Goal: Task Accomplishment & Management: Use online tool/utility

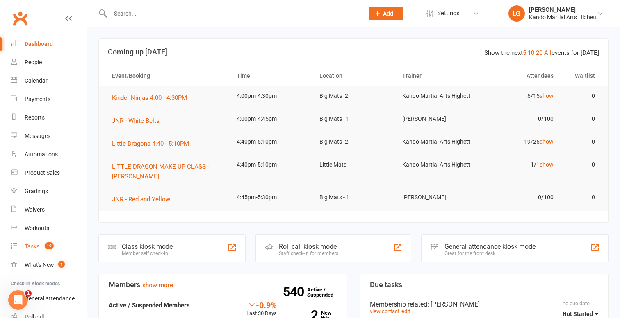
click at [57, 250] on link "Tasks 19" at bounding box center [49, 247] width 76 height 18
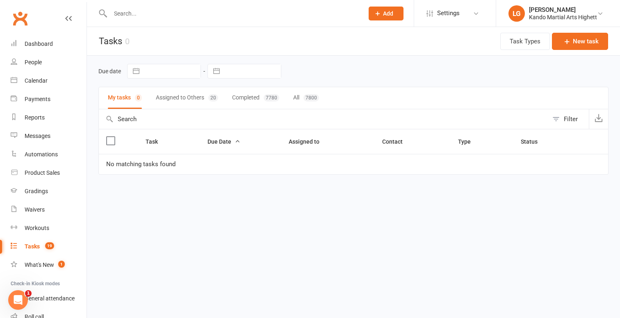
click at [187, 104] on button "Assigned to Others 20" at bounding box center [187, 98] width 62 height 22
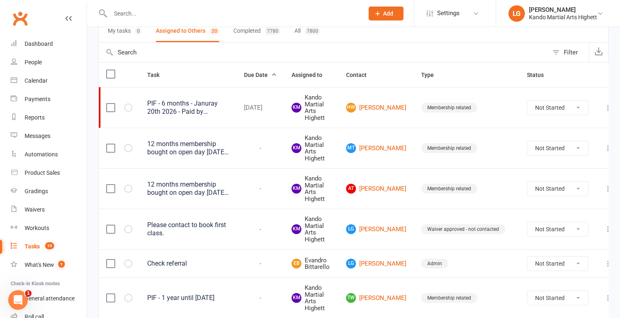
scroll to position [69, 0]
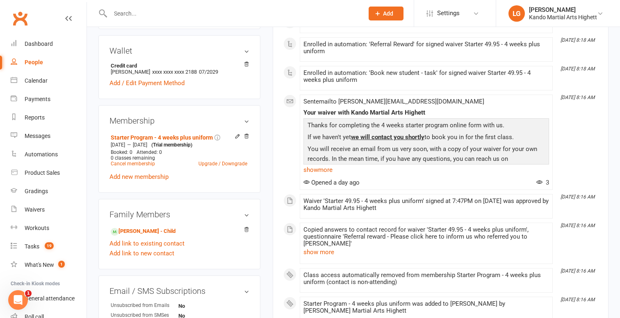
scroll to position [271, 0]
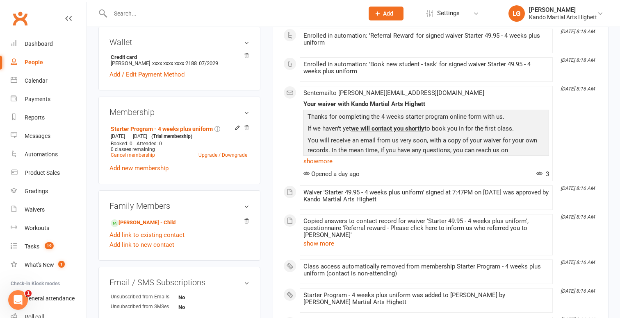
click at [280, 5] on div at bounding box center [227, 13] width 259 height 27
click at [270, 11] on input "text" at bounding box center [233, 13] width 250 height 11
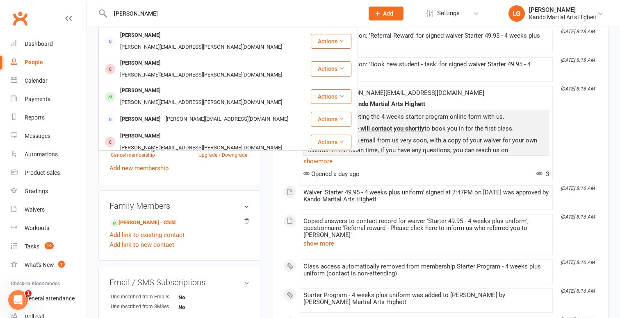
type input "melissa mak"
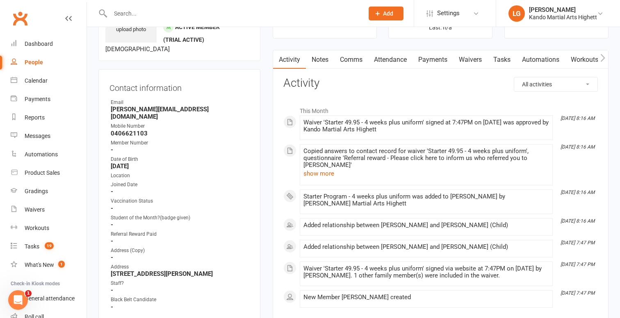
scroll to position [52, 0]
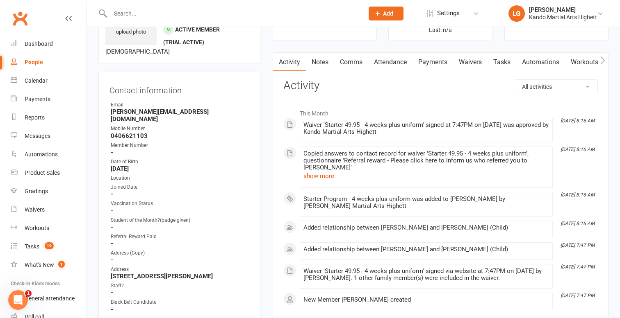
click at [390, 62] on link "Attendance" at bounding box center [390, 62] width 44 height 19
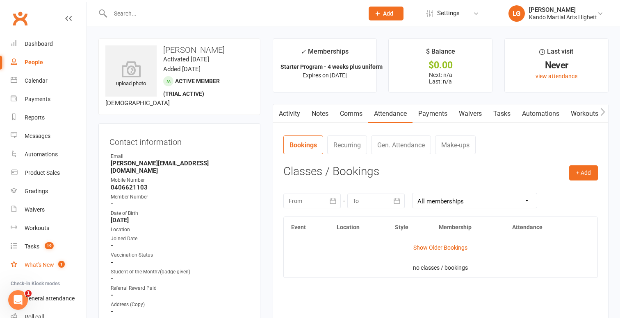
click at [62, 267] on span "1" at bounding box center [61, 264] width 7 height 7
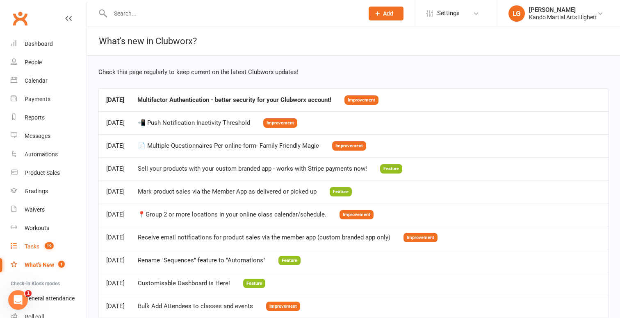
click at [62, 244] on link "Tasks 19" at bounding box center [49, 247] width 76 height 18
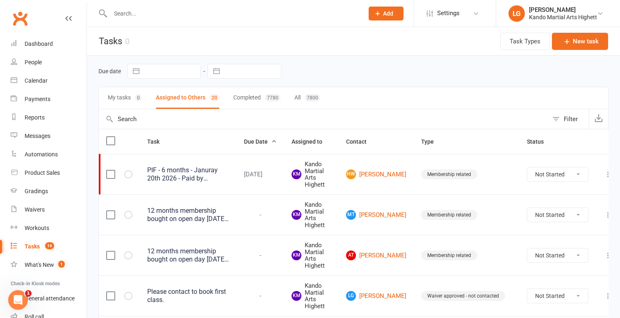
click at [563, 117] on button "Filter" at bounding box center [568, 119] width 41 height 20
select select "incomplete"
select select "-31657"
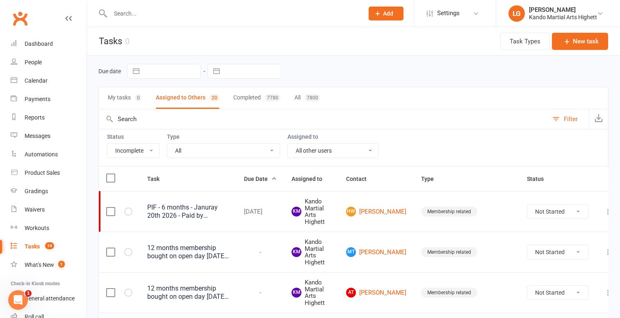
click at [248, 154] on select "All Admin Cancellation Class transfer Courtesy call Create welcome card E-mail …" at bounding box center [223, 151] width 112 height 14
select select "22414"
click at [167, 144] on select "All Admin Cancellation Class transfer Courtesy call Create welcome card E-mail …" at bounding box center [223, 151] width 112 height 14
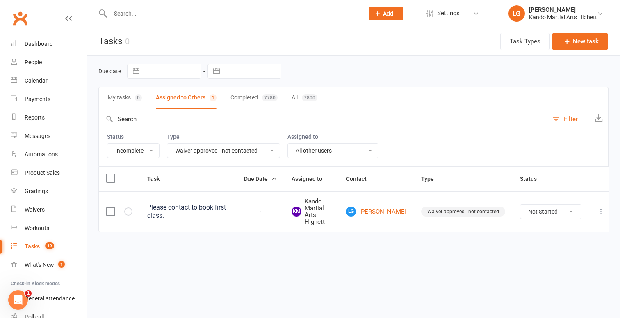
click at [326, 267] on html "Prospect Member Non-attending contact Class / event Appointment Grading event T…" at bounding box center [310, 133] width 620 height 267
click at [44, 213] on div "Waivers" at bounding box center [35, 210] width 20 height 7
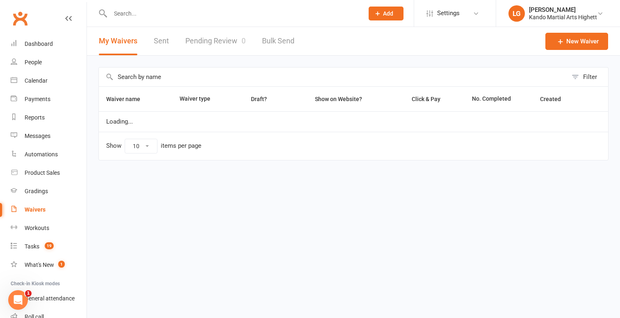
click at [223, 46] on link "Pending Review 0" at bounding box center [215, 41] width 60 height 28
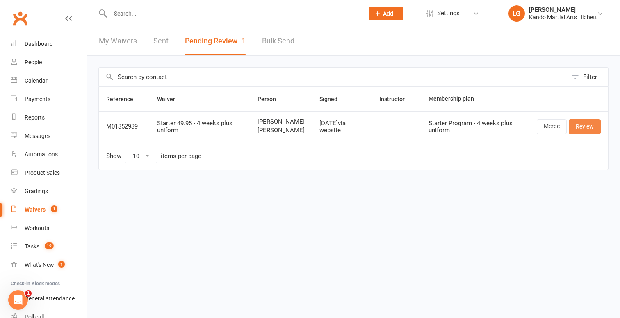
click at [584, 127] on link "Review" at bounding box center [585, 126] width 32 height 15
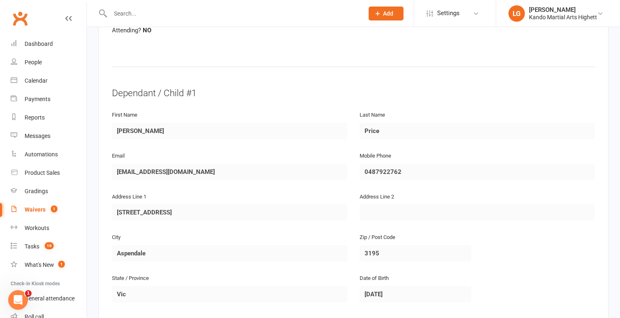
scroll to position [136, 0]
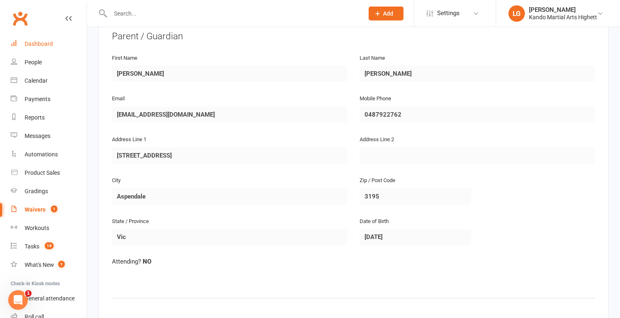
click at [37, 48] on link "Dashboard" at bounding box center [49, 44] width 76 height 18
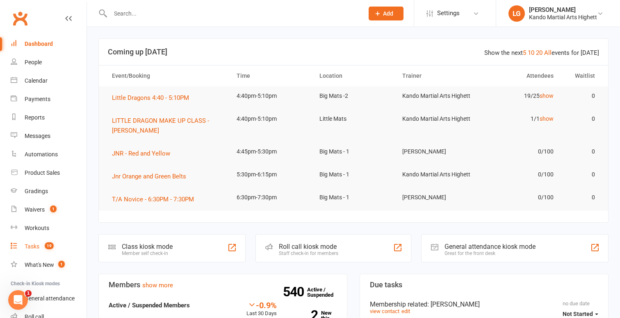
click at [66, 247] on link "Tasks 19" at bounding box center [49, 247] width 76 height 18
select select "incomplete"
select select "-31657"
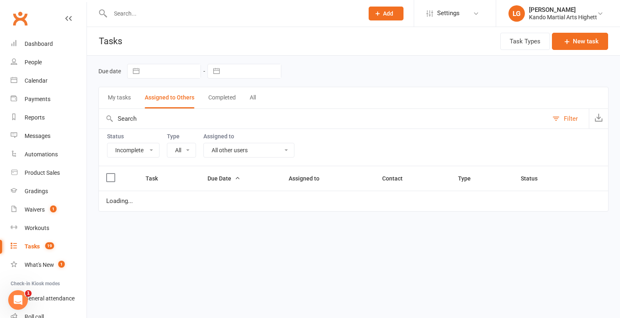
select select "22414"
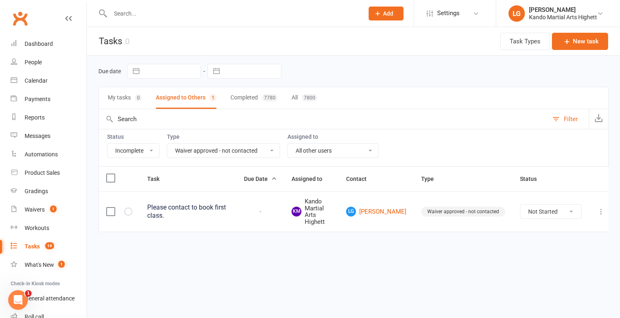
click at [284, 226] on td "-" at bounding box center [261, 211] width 48 height 41
click at [599, 214] on icon at bounding box center [601, 212] width 8 height 8
click at [557, 243] on link "Edit" at bounding box center [559, 244] width 81 height 16
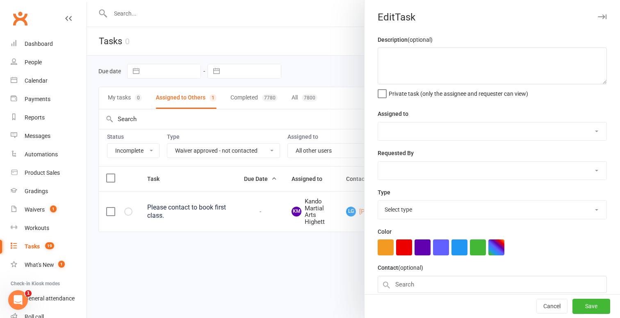
type textarea "Please contact to book first class."
select select "31573"
select select "22414"
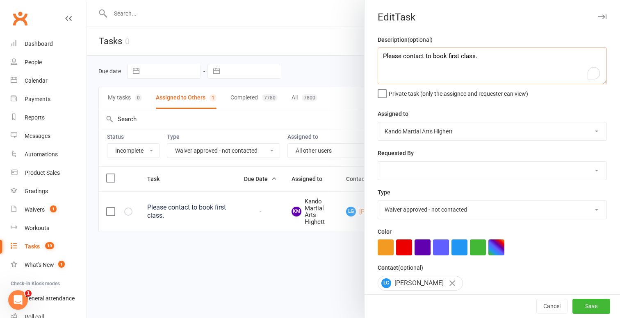
drag, startPoint x: 510, startPoint y: 70, endPoint x: 369, endPoint y: 57, distance: 141.7
click at [369, 57] on div "Description (optional) Please contact to book first class. Private task (only t…" at bounding box center [491, 207] width 255 height 344
type textarea "wants sunday 9am said ill get back to her (leah 17/09)"
click at [586, 305] on button "Save" at bounding box center [591, 307] width 38 height 15
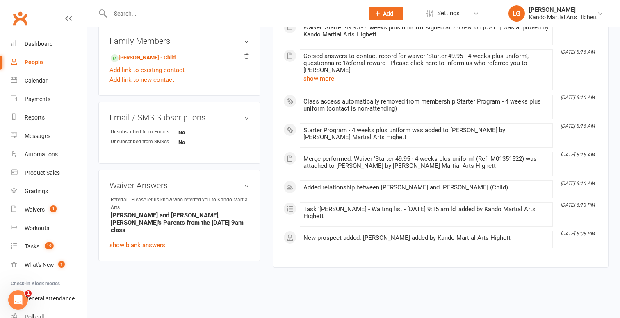
scroll to position [438, 0]
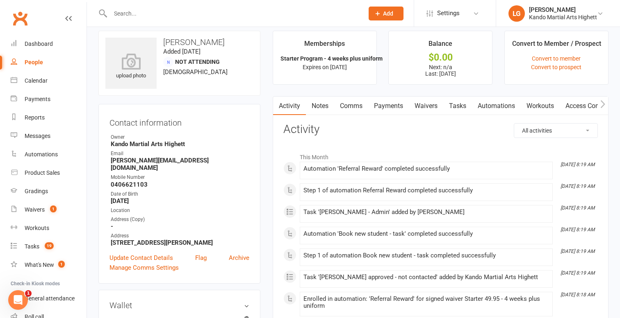
scroll to position [0, 0]
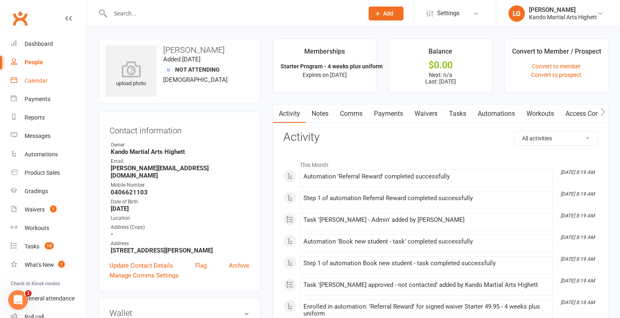
click at [56, 83] on link "Calendar" at bounding box center [49, 81] width 76 height 18
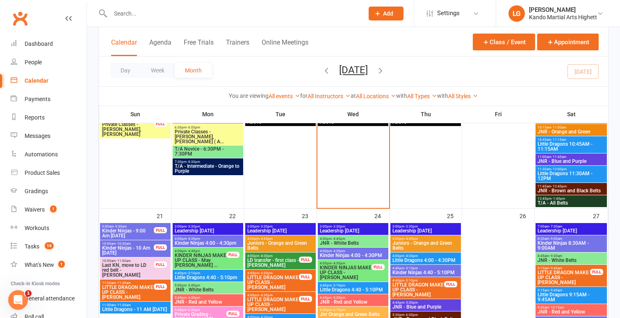
scroll to position [981, 0]
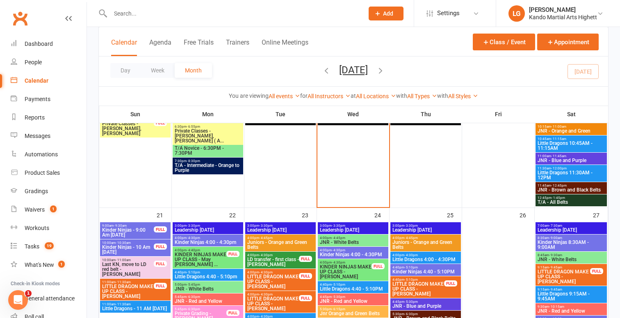
click at [132, 233] on span "Kinder Ninjas - 9:00 Am Sunday" at bounding box center [128, 233] width 52 height 10
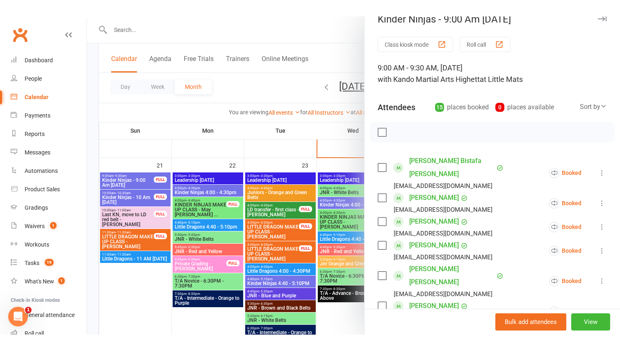
scroll to position [1045, 0]
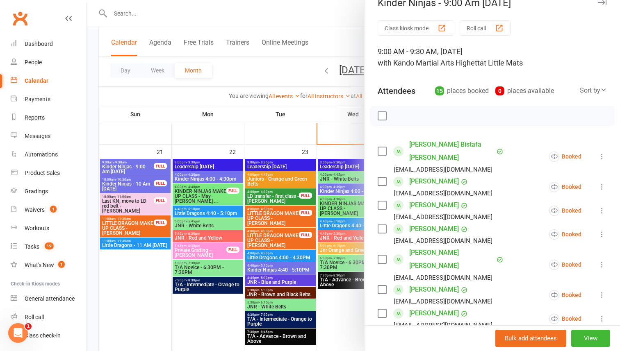
click at [529, 115] on div at bounding box center [492, 116] width 245 height 20
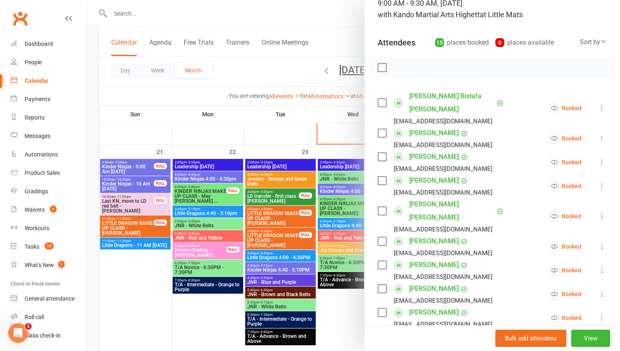
scroll to position [331, 0]
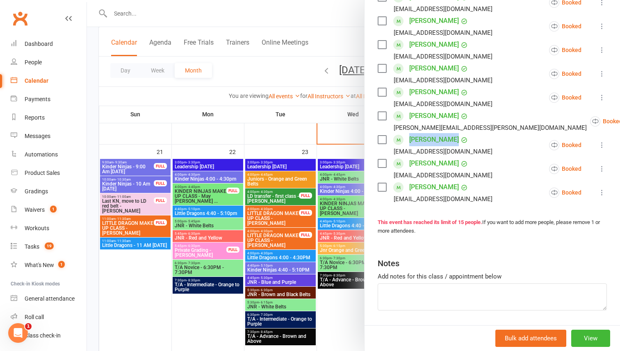
click at [421, 109] on link "Noah Sawyer" at bounding box center [434, 115] width 50 height 13
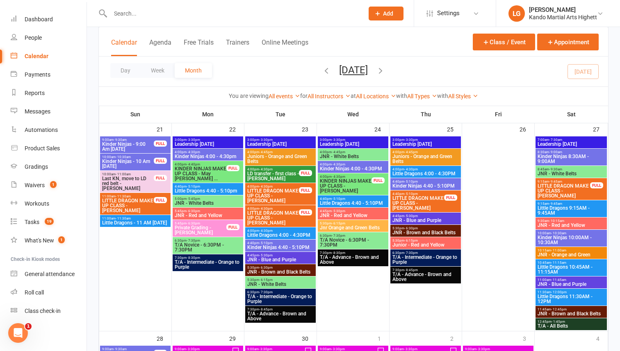
scroll to position [1053, 0]
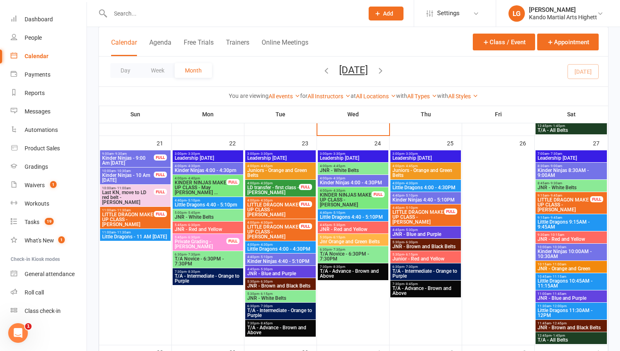
click at [142, 156] on span "Kinder Ninjas - 9:00 Am Sunday" at bounding box center [128, 161] width 52 height 10
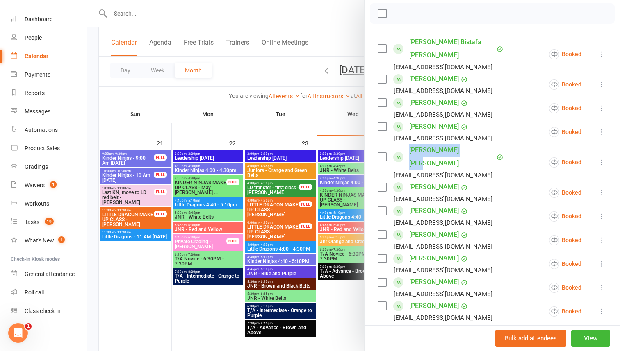
scroll to position [112, 0]
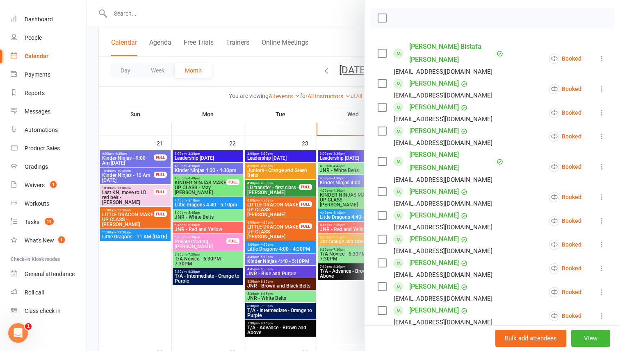
click at [133, 179] on div at bounding box center [353, 175] width 533 height 351
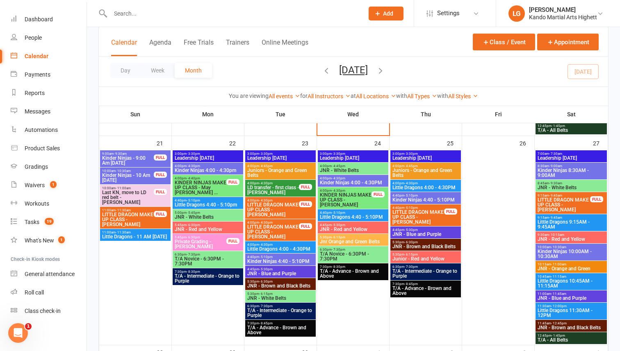
click at [151, 174] on span "Kinder Ninjas - 10 Am Sunday" at bounding box center [128, 178] width 52 height 10
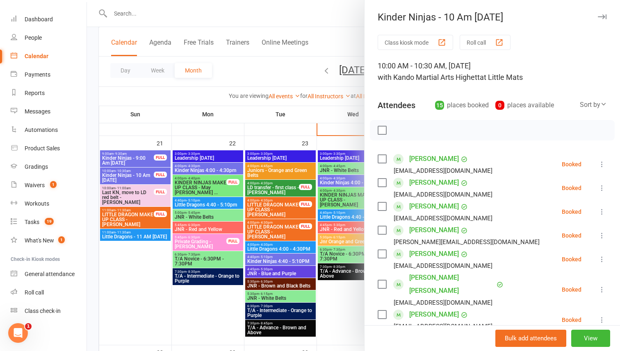
click at [151, 176] on div at bounding box center [353, 175] width 533 height 351
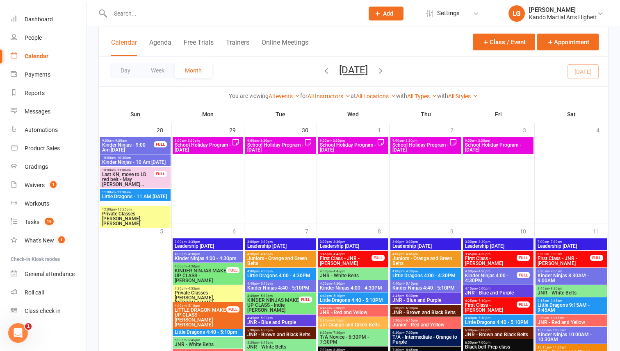
scroll to position [1279, 0]
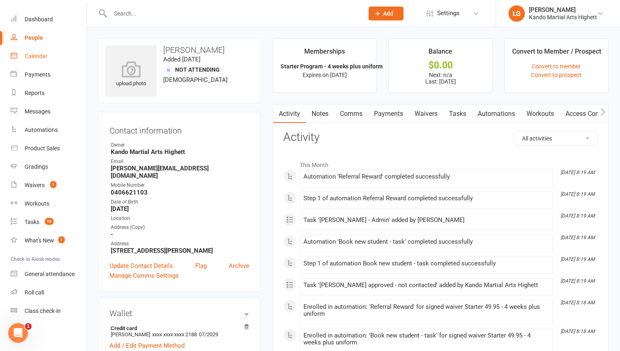
click at [36, 59] on div "Calendar" at bounding box center [36, 56] width 23 height 7
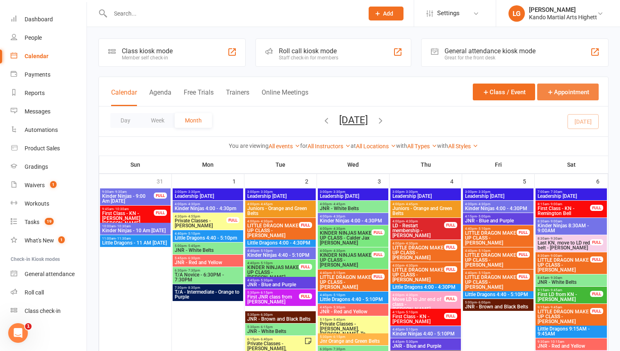
click at [573, 89] on button "Appointment" at bounding box center [567, 92] width 61 height 17
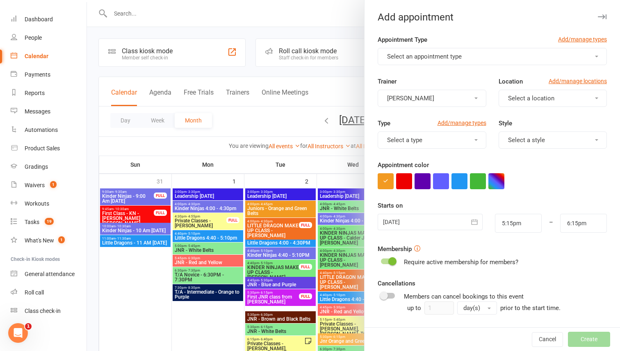
click at [457, 66] on form "Appointment Type Add/manage types Select an appointment type Trainer Leah Georg…" at bounding box center [492, 213] width 229 height 356
click at [457, 56] on span "Select an appointment type" at bounding box center [424, 56] width 75 height 7
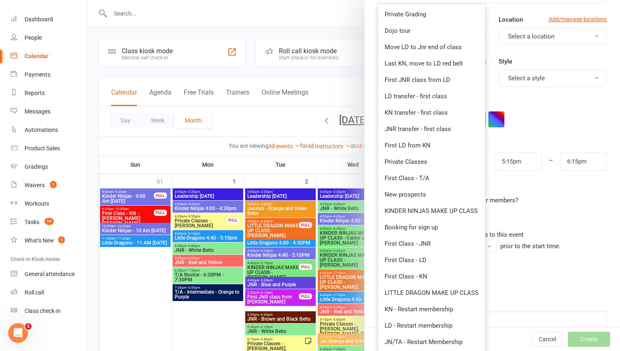
click at [341, 90] on div at bounding box center [353, 175] width 533 height 351
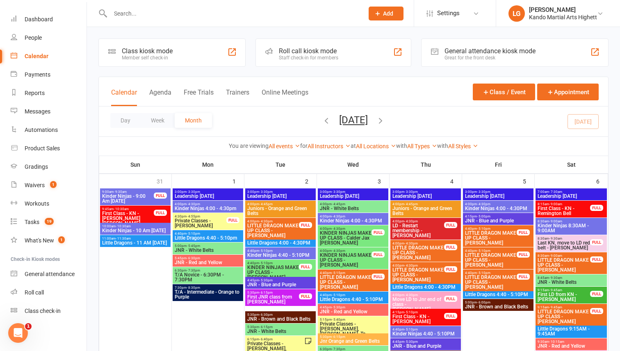
click at [379, 12] on icon at bounding box center [377, 13] width 7 height 7
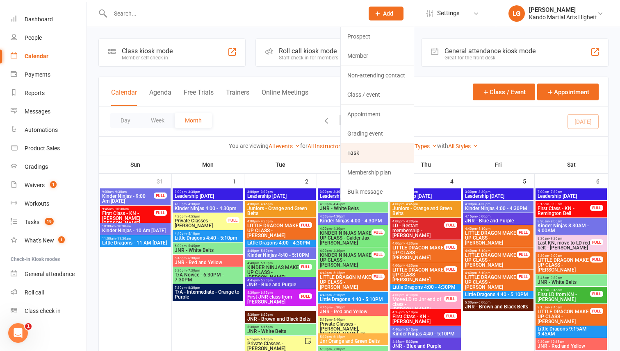
click at [385, 156] on link "Task" at bounding box center [377, 152] width 73 height 19
select select "31657"
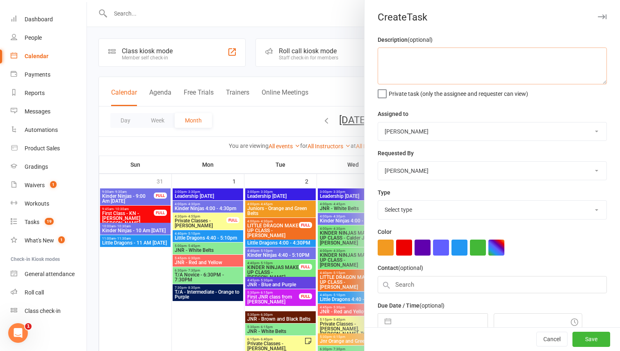
click at [437, 63] on textarea at bounding box center [492, 66] width 229 height 37
click at [410, 216] on select "Select type Admin Cancellation Class transfer Courtesy call Create welcome card…" at bounding box center [492, 210] width 228 height 18
click at [48, 183] on count-badge "1" at bounding box center [51, 185] width 11 height 7
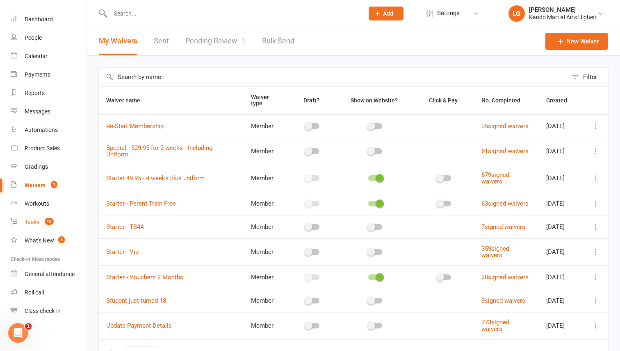
click at [52, 219] on span "19" at bounding box center [49, 221] width 9 height 7
select select "incomplete"
select select "-31657"
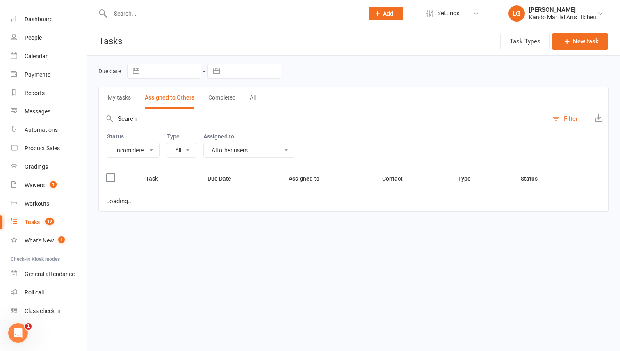
select select "22414"
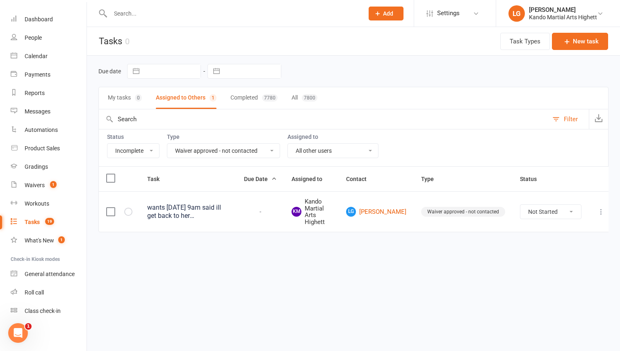
click at [597, 214] on icon at bounding box center [601, 212] width 8 height 8
click at [564, 244] on link "Edit" at bounding box center [559, 244] width 81 height 16
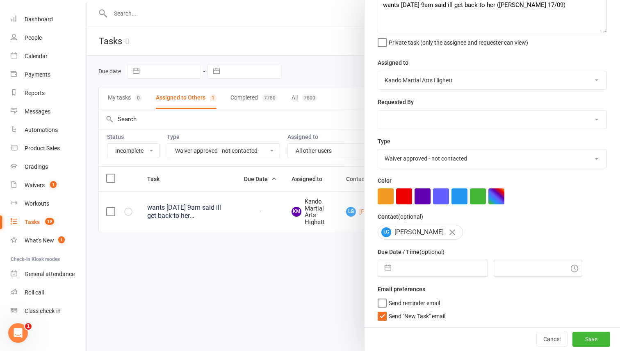
scroll to position [50, 0]
click at [479, 155] on select "Admin Cancellation Class transfer Courtesy call Create welcome card E-mail Enqu…" at bounding box center [492, 159] width 228 height 18
select select "22415"
click at [378, 151] on select "Admin Cancellation Class transfer Courtesy call Create welcome card E-mail Enqu…" at bounding box center [492, 159] width 228 height 18
click at [290, 271] on div at bounding box center [353, 175] width 533 height 351
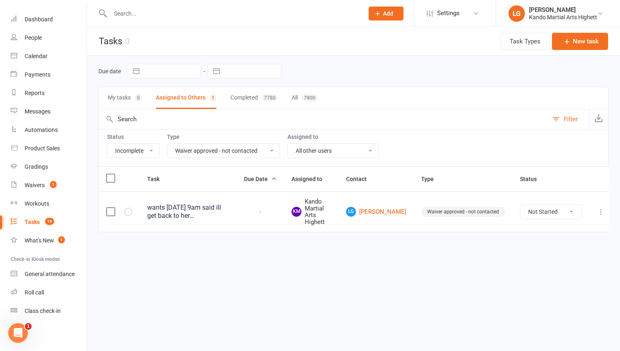
click at [597, 207] on button at bounding box center [601, 212] width 10 height 10
click at [555, 248] on link "Edit" at bounding box center [559, 244] width 81 height 16
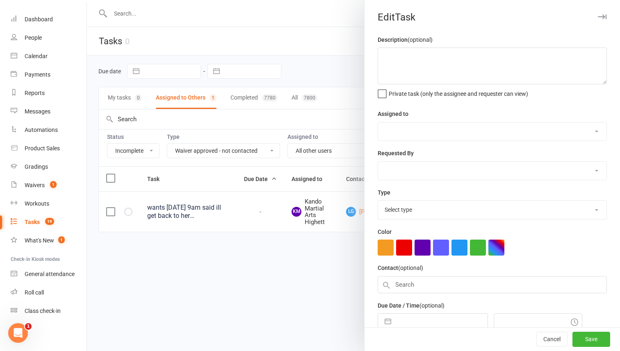
type textarea "wants sunday 9am said ill get back to her (leah 17/09)"
select select "31573"
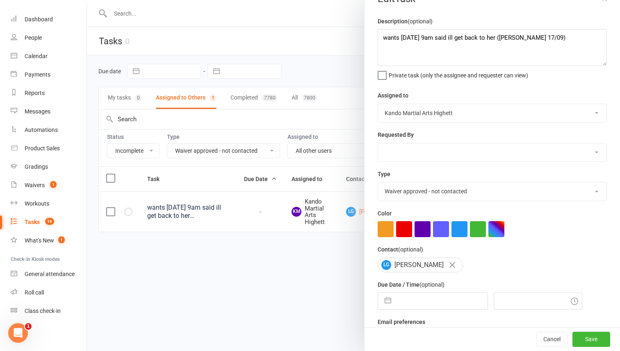
scroll to position [39, 0]
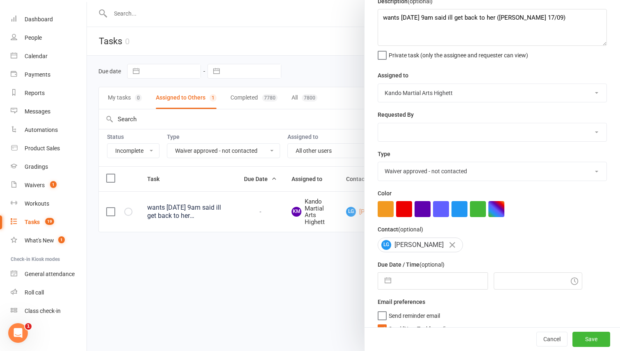
click at [469, 179] on select "Admin Cancellation Class transfer Courtesy call Create welcome card E-mail Enqu…" at bounding box center [492, 171] width 228 height 18
select select "22415"
click at [378, 163] on select "Admin Cancellation Class transfer Courtesy call Create welcome card E-mail Enqu…" at bounding box center [492, 171] width 228 height 18
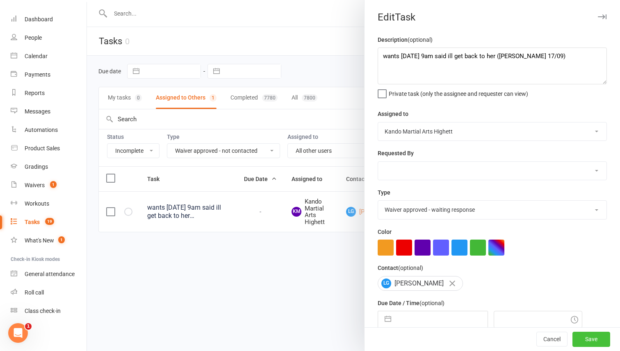
click at [603, 318] on button "Save" at bounding box center [591, 339] width 38 height 15
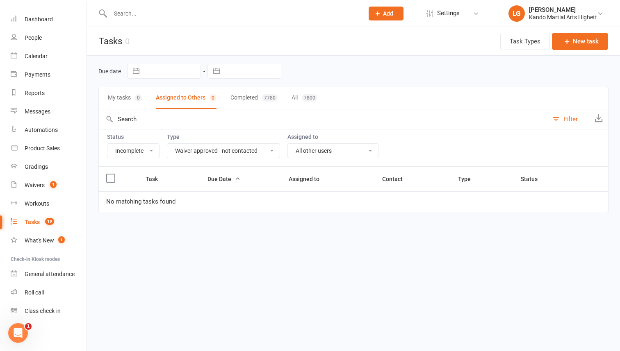
click at [239, 152] on select "All Admin Cancellation Class transfer Courtesy call Create welcome card E-mail …" at bounding box center [223, 151] width 112 height 14
select select "22415"
click at [167, 144] on select "All Admin Cancellation Class transfer Courtesy call Create welcome card E-mail …" at bounding box center [223, 151] width 112 height 14
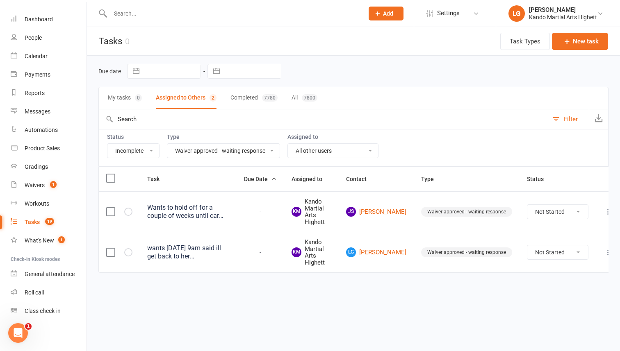
drag, startPoint x: 376, startPoint y: 254, endPoint x: 268, endPoint y: 4, distance: 272.7
click at [0, 2] on ui-view "Prospect Member Non-attending contact Class / event Appointment Grading event T…" at bounding box center [310, 149] width 620 height 294
click at [366, 86] on div "Due date Navigate forward to interact with the calendar and select a date. Pres…" at bounding box center [353, 71] width 510 height 31
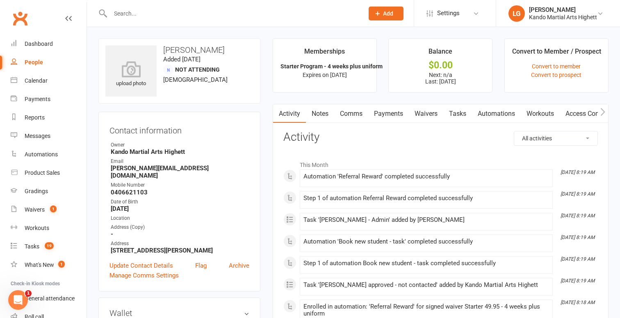
click at [394, 117] on link "Payments" at bounding box center [388, 114] width 41 height 19
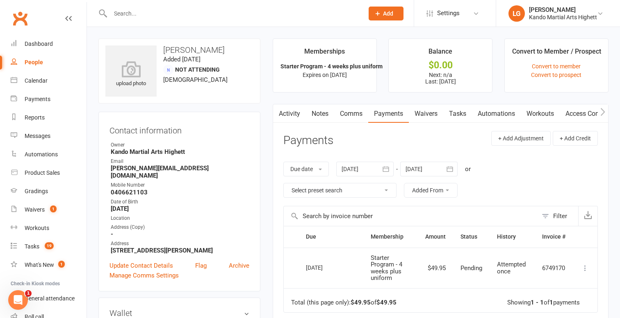
click at [295, 116] on link "Activity" at bounding box center [289, 114] width 33 height 19
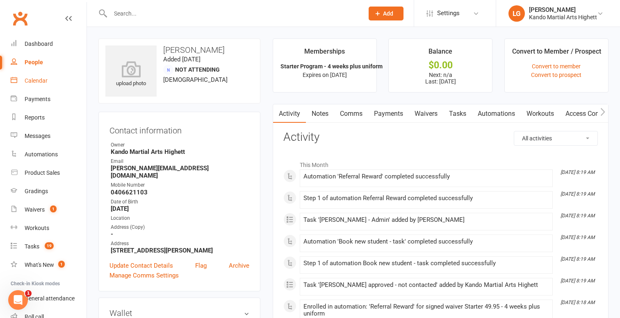
click at [43, 85] on link "Calendar" at bounding box center [49, 81] width 76 height 18
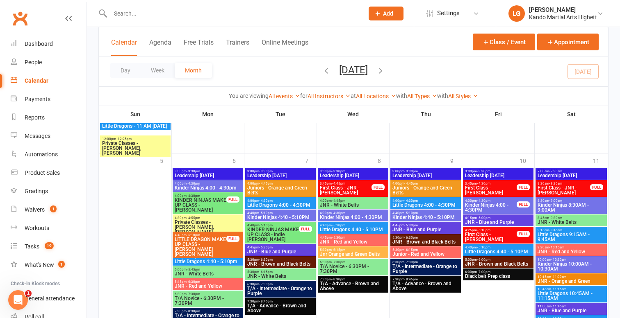
click at [385, 66] on icon "button" at bounding box center [380, 70] width 9 height 9
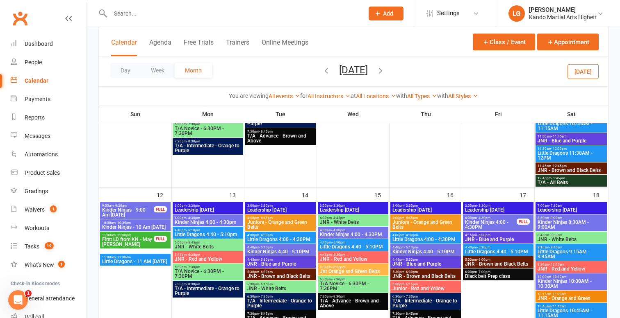
scroll to position [292, 0]
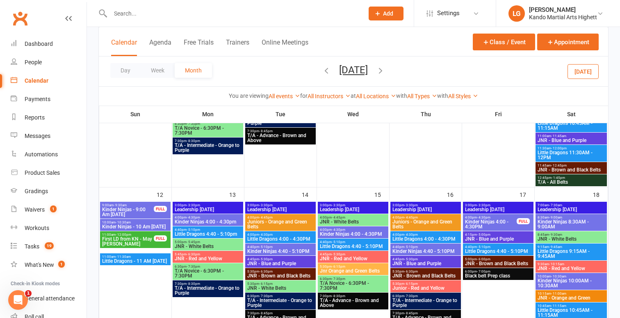
click at [151, 223] on span "10:00am - 10:30am" at bounding box center [135, 223] width 67 height 4
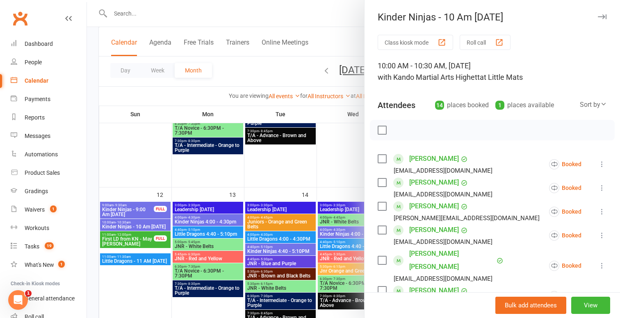
click at [151, 223] on div at bounding box center [353, 159] width 533 height 318
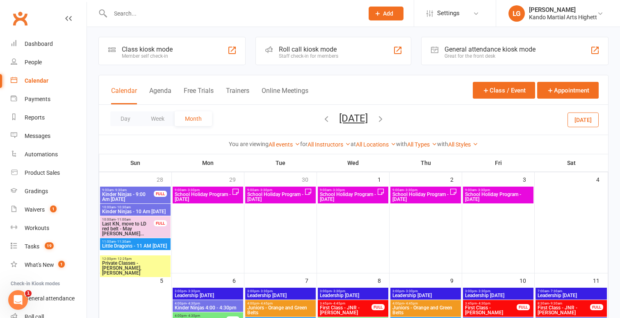
scroll to position [0, 0]
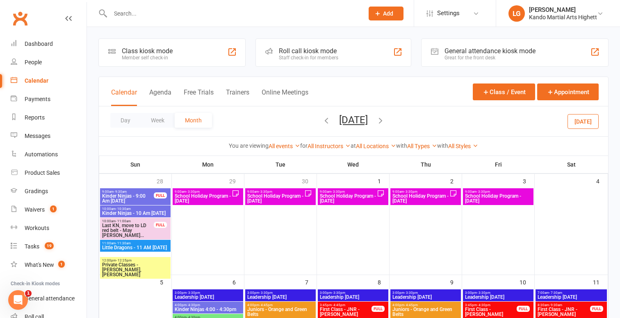
click at [331, 121] on span "October 2025 September 2025 Sun Mon Tue Wed Thu Fri Sat 31 01 02 03 04 05 06 07…" at bounding box center [353, 121] width 45 height 14
click at [322, 120] on icon "button" at bounding box center [326, 120] width 9 height 9
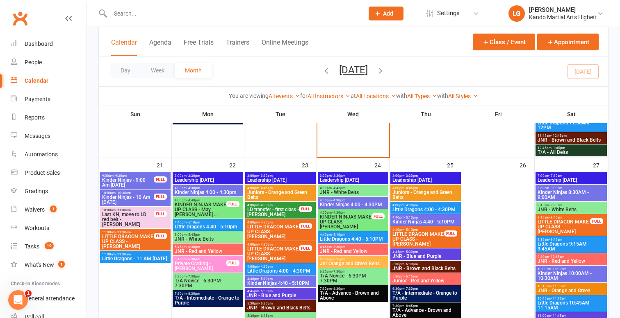
scroll to position [1035, 0]
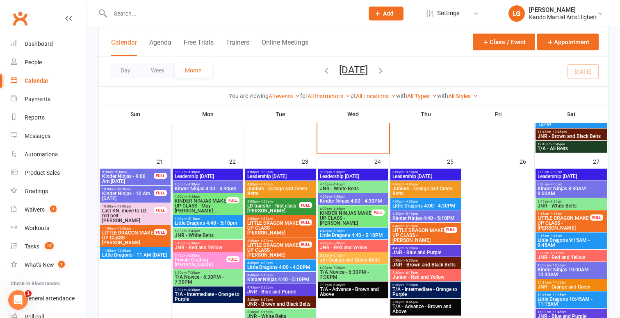
click at [158, 191] on div "FULL" at bounding box center [160, 193] width 13 height 6
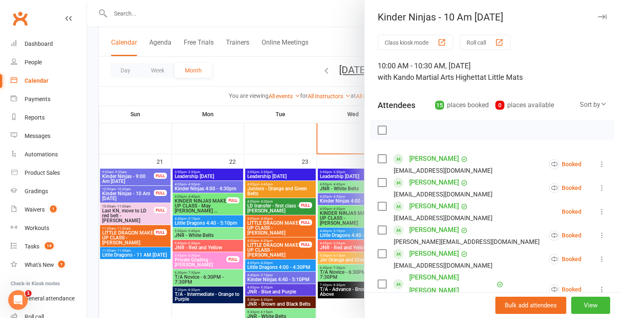
click at [134, 197] on div at bounding box center [353, 159] width 533 height 318
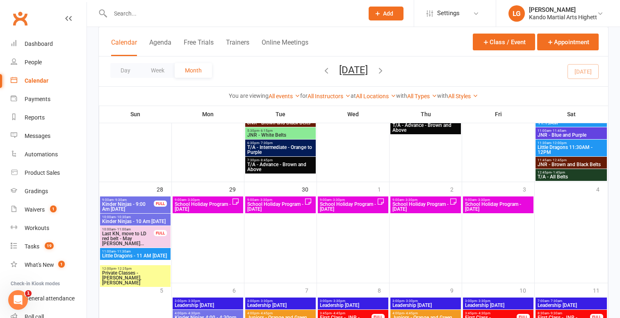
scroll to position [1215, 0]
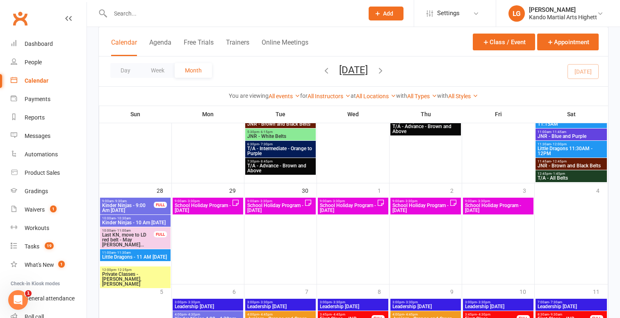
click at [139, 209] on span "Kinder Ninjas - 9:00 Am [DATE]" at bounding box center [128, 208] width 52 height 10
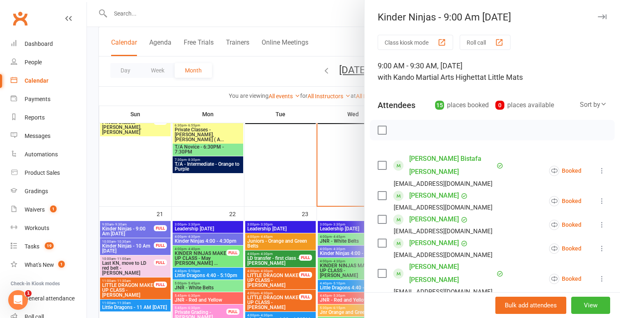
scroll to position [980, 0]
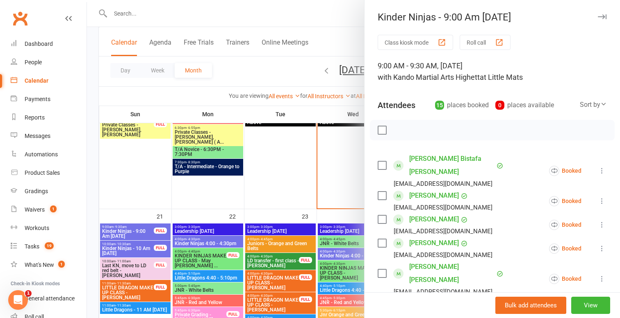
click at [125, 254] on div at bounding box center [353, 159] width 533 height 318
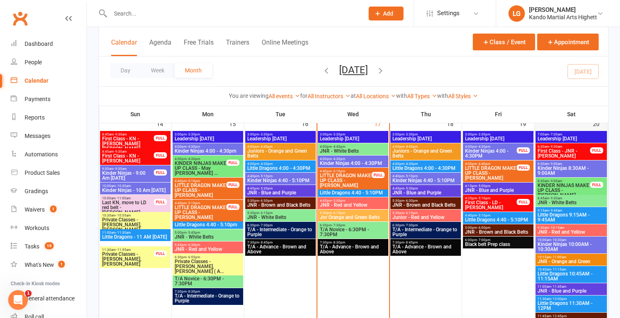
scroll to position [848, 0]
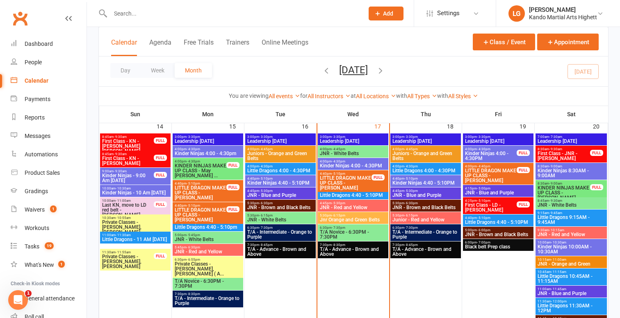
click at [584, 178] on div "8:30am - 9:00am Kinder Ninjas 8:30AM - 9:00AM" at bounding box center [570, 171] width 71 height 17
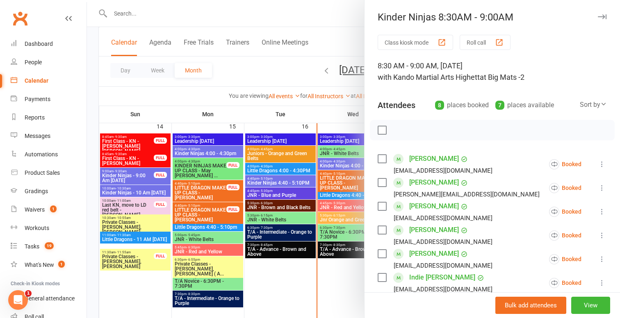
click at [294, 200] on div at bounding box center [353, 159] width 533 height 318
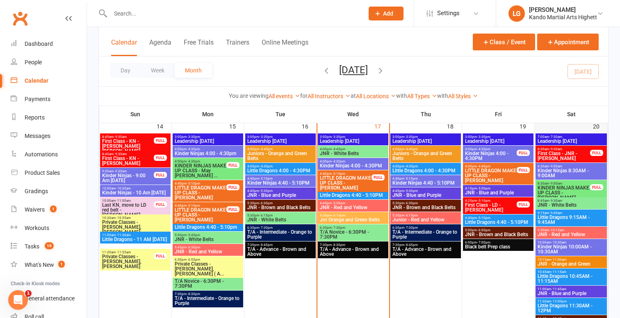
click at [540, 162] on div at bounding box center [570, 237] width 71 height 207
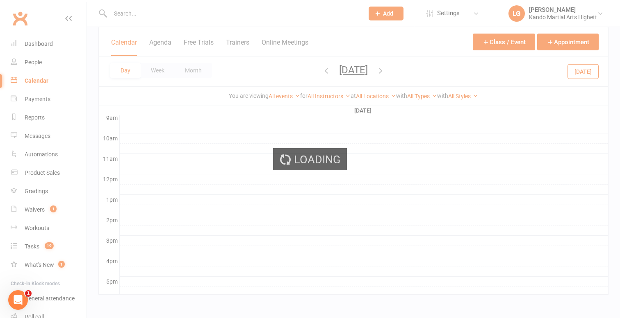
scroll to position [0, 0]
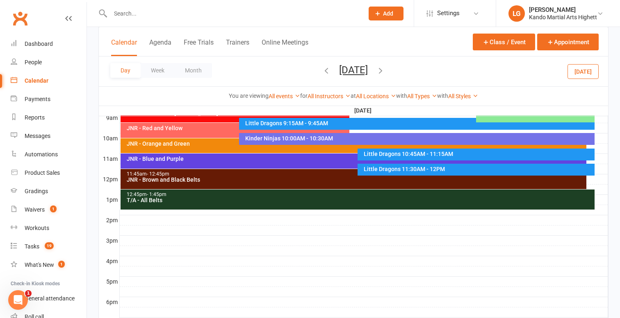
click at [322, 68] on icon "button" at bounding box center [326, 70] width 9 height 9
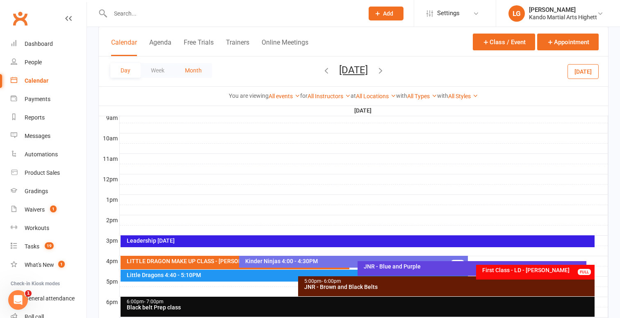
click at [193, 69] on button "Month" at bounding box center [193, 70] width 37 height 15
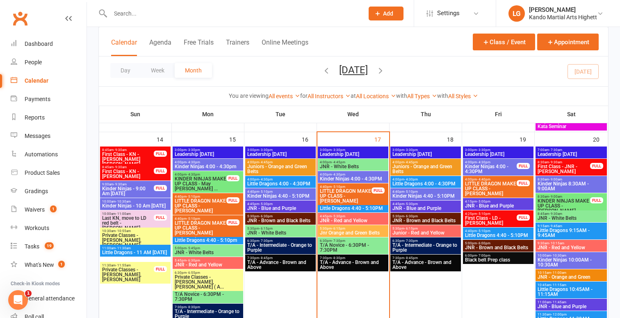
scroll to position [834, 0]
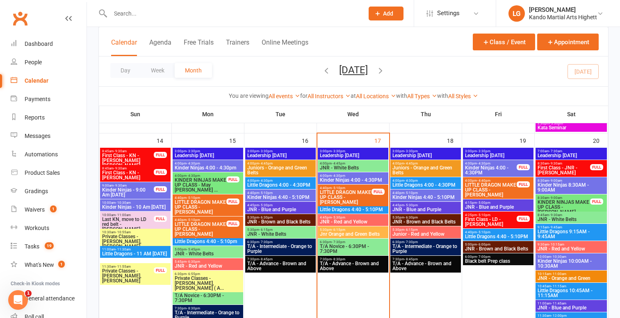
click at [422, 192] on span "4:40pm - 5:10pm" at bounding box center [425, 193] width 67 height 4
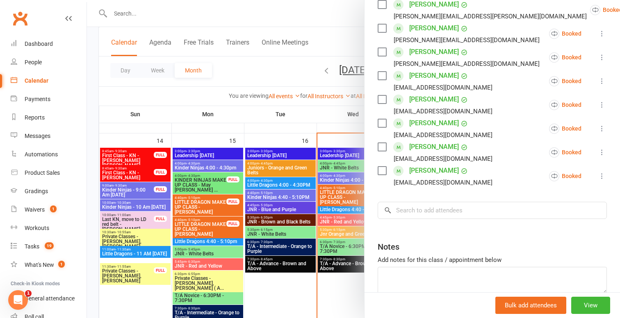
scroll to position [244, 0]
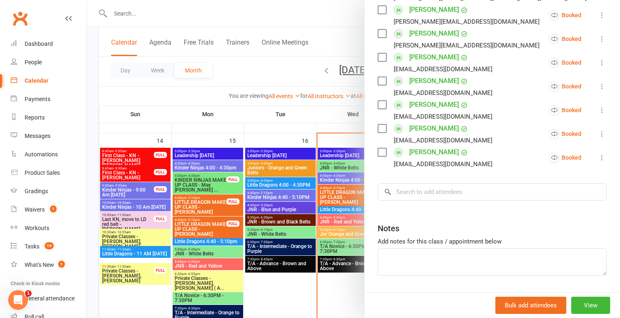
click at [340, 223] on div at bounding box center [353, 159] width 533 height 318
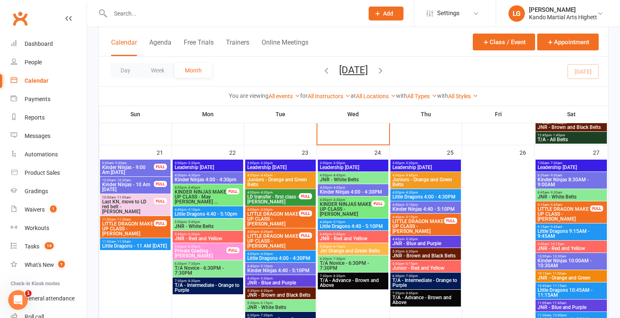
scroll to position [1043, 0]
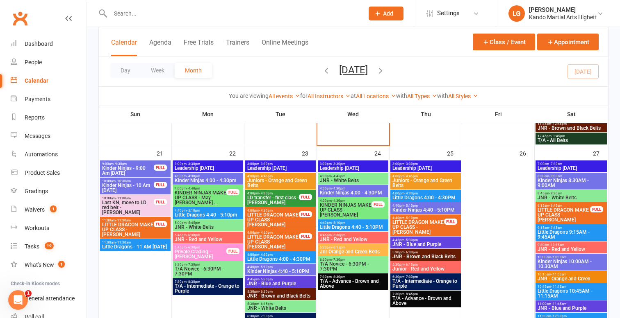
click at [157, 184] on div "FULL" at bounding box center [160, 185] width 13 height 6
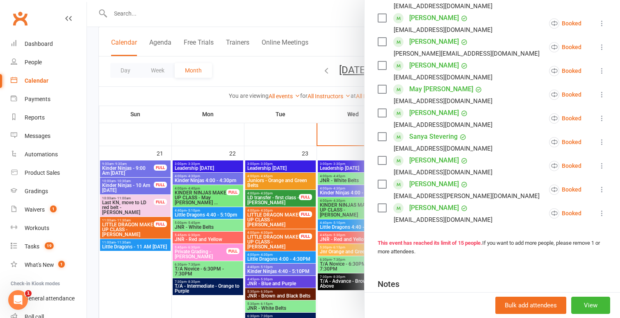
scroll to position [109, 0]
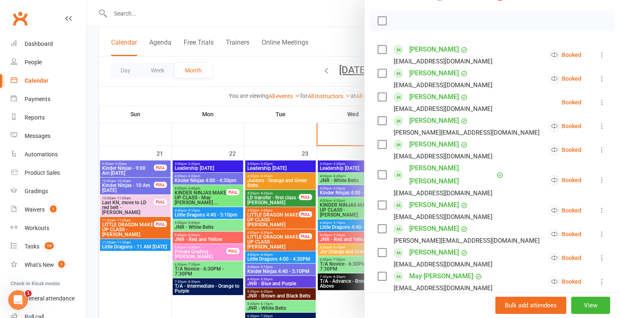
click at [140, 171] on div at bounding box center [353, 159] width 533 height 318
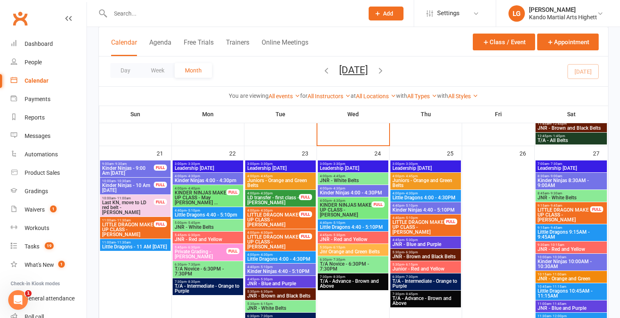
click at [148, 166] on span "Kinder Ninjas - 9:00 Am Sunday" at bounding box center [128, 171] width 52 height 10
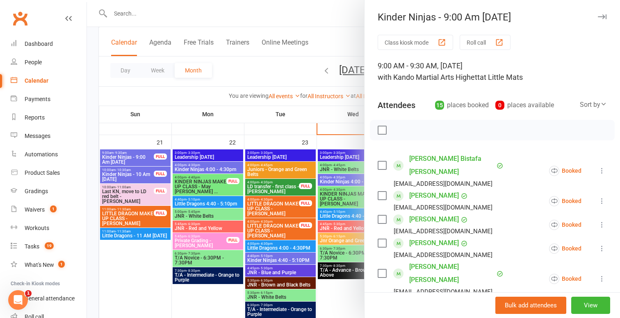
scroll to position [1055, 0]
click at [250, 183] on div at bounding box center [353, 159] width 533 height 318
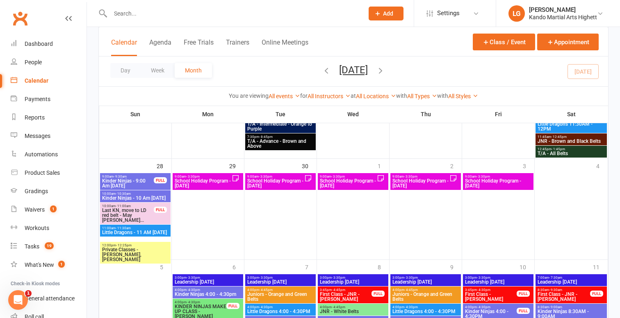
scroll to position [1242, 0]
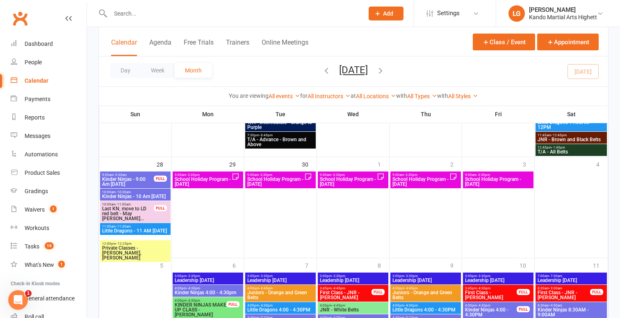
click at [136, 178] on span "Kinder Ninjas - 9:00 Am Sunday" at bounding box center [128, 182] width 52 height 10
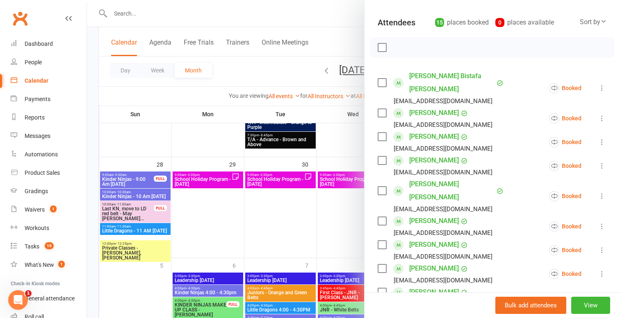
scroll to position [0, 0]
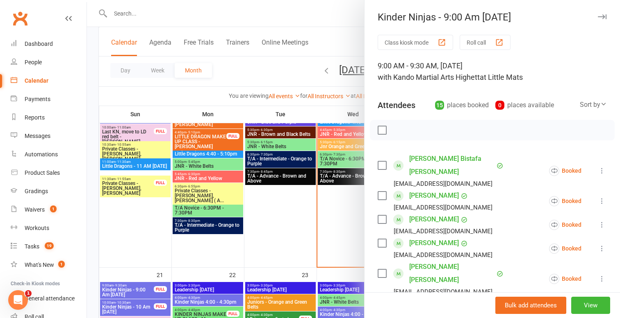
click at [94, 193] on div at bounding box center [353, 159] width 533 height 318
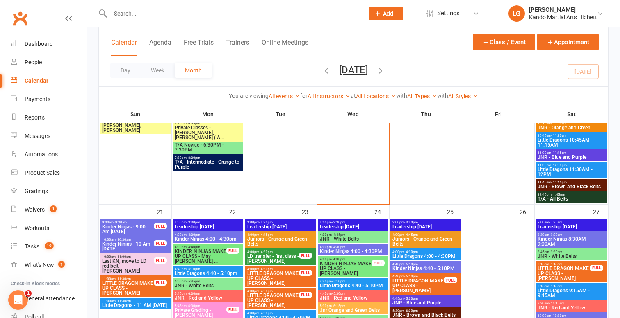
scroll to position [983, 0]
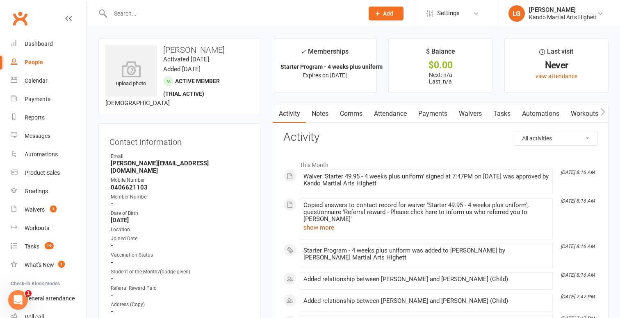
click at [378, 110] on link "Attendance" at bounding box center [390, 114] width 44 height 19
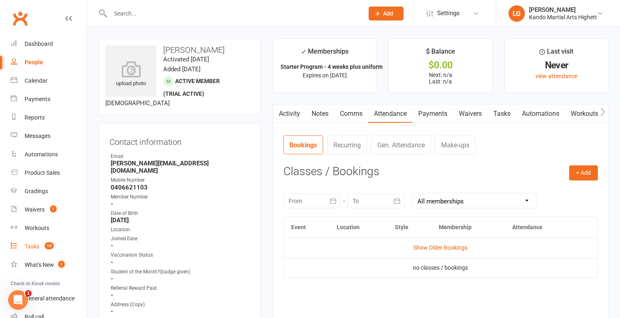
click at [59, 244] on link "Tasks 19" at bounding box center [49, 247] width 76 height 18
select select "incomplete"
select select "-31657"
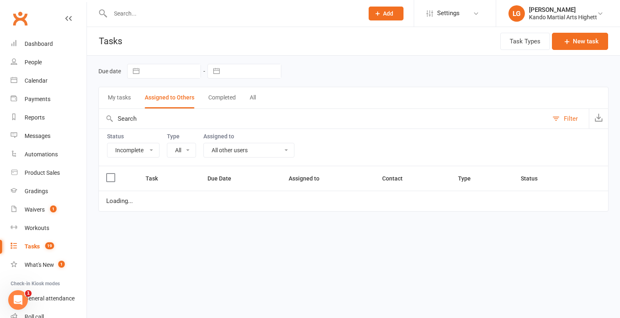
select select "22414"
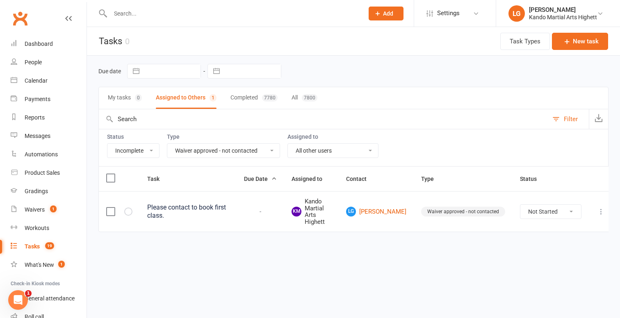
click at [240, 146] on select "All Admin Cancellation Class transfer Courtesy call Create welcome card E-mail …" at bounding box center [223, 151] width 112 height 14
select select
click at [167, 144] on select "All Admin Cancellation Class transfer Courtesy call Create welcome card E-mail …" at bounding box center [223, 151] width 112 height 14
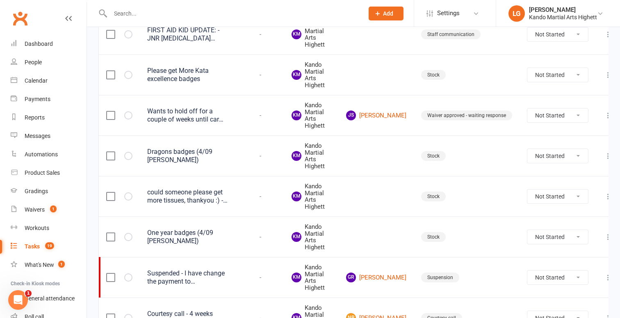
scroll to position [383, 0]
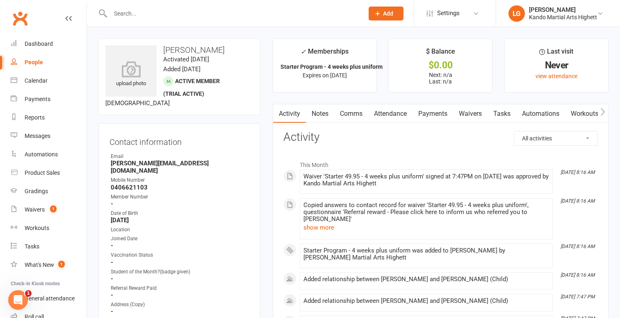
click at [472, 116] on link "Waivers" at bounding box center [470, 114] width 34 height 19
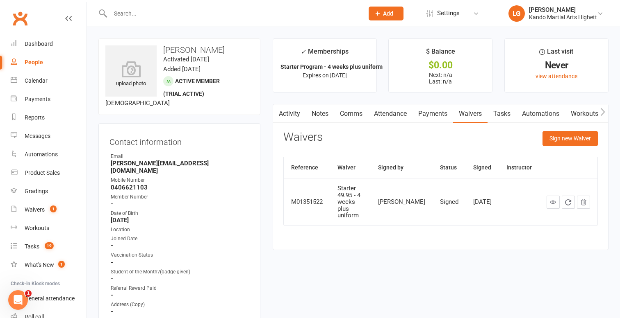
click at [494, 112] on link "Tasks" at bounding box center [501, 114] width 29 height 19
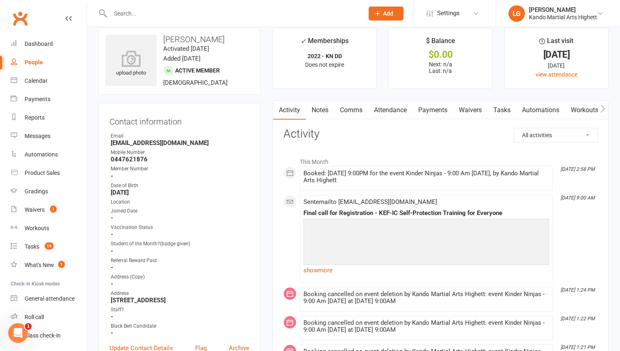
scroll to position [12, 0]
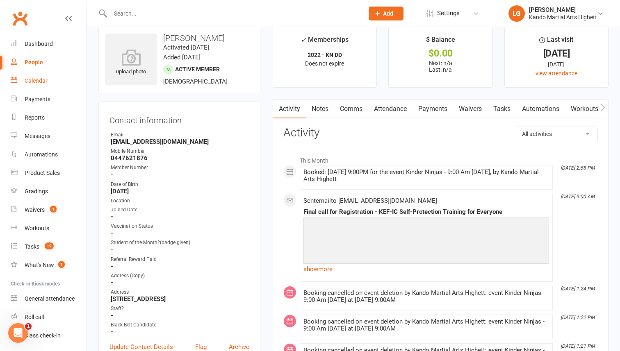
click at [38, 80] on div "Calendar" at bounding box center [36, 80] width 23 height 7
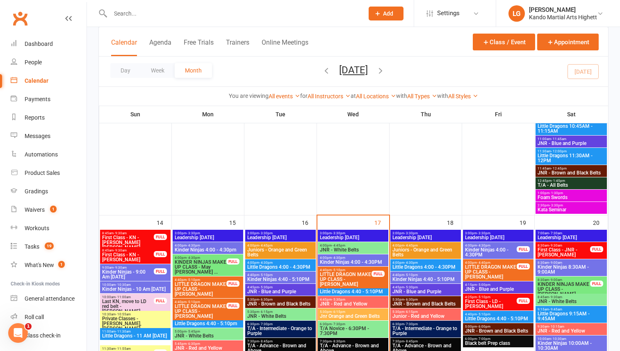
scroll to position [767, 0]
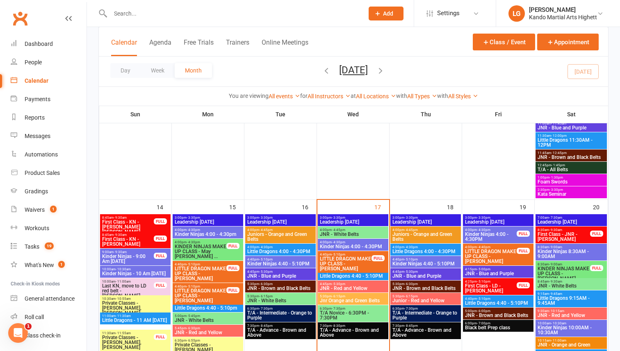
click at [353, 232] on span "JNR - White Belts" at bounding box center [352, 234] width 67 height 5
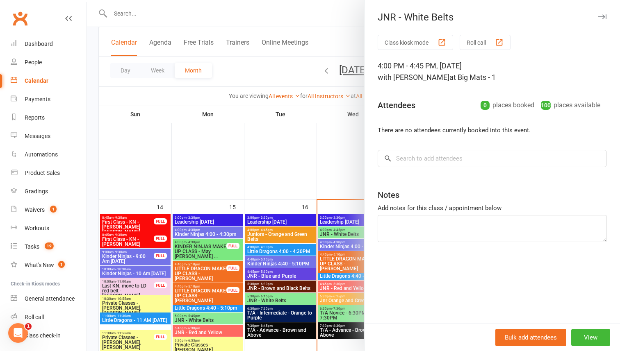
click at [416, 45] on button "Class kiosk mode" at bounding box center [415, 42] width 75 height 15
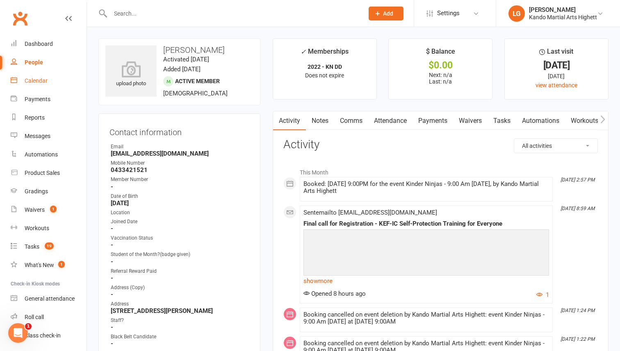
click at [56, 73] on link "Calendar" at bounding box center [49, 81] width 76 height 18
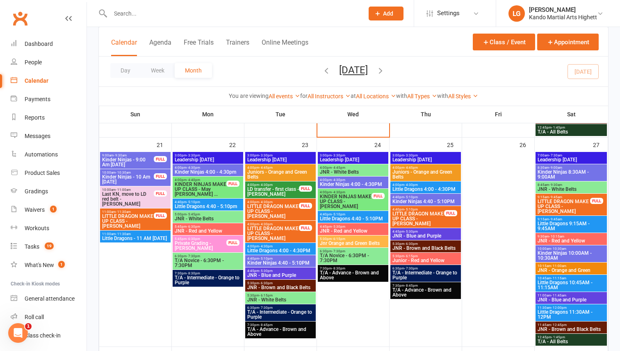
scroll to position [1058, 0]
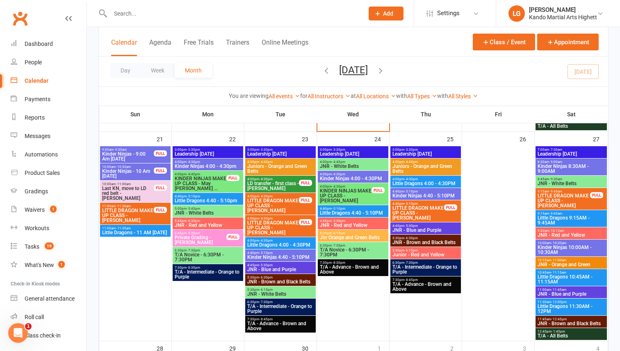
click at [152, 170] on span "Kinder Ninjas - 10 Am [DATE]" at bounding box center [128, 174] width 52 height 10
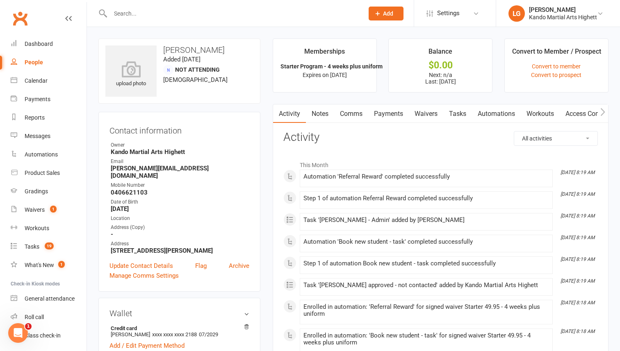
click at [458, 112] on link "Tasks" at bounding box center [457, 114] width 29 height 19
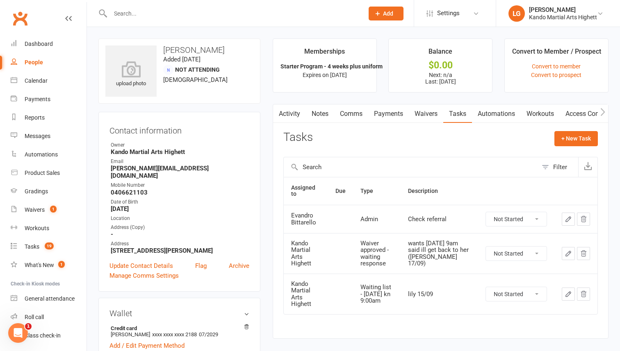
click at [372, 298] on td "Waiting list - [DATE] kn 9:00am" at bounding box center [377, 294] width 48 height 41
click at [380, 287] on div "Waiting list - sunday kn 9:00am" at bounding box center [376, 294] width 33 height 20
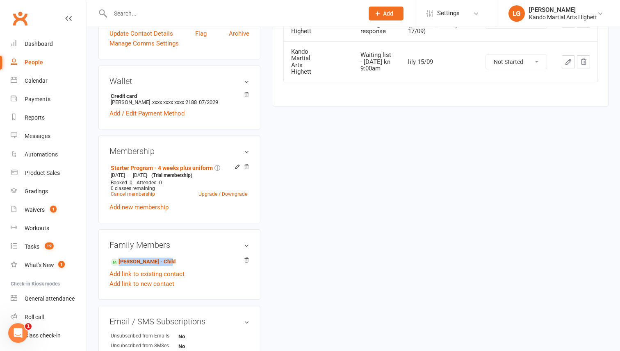
scroll to position [233, 0]
click at [542, 54] on select "Not Started In Progress Waiting Complete" at bounding box center [516, 61] width 61 height 14
click at [486, 54] on select "Not Started In Progress Waiting Complete" at bounding box center [516, 61] width 61 height 14
select select "unstarted"
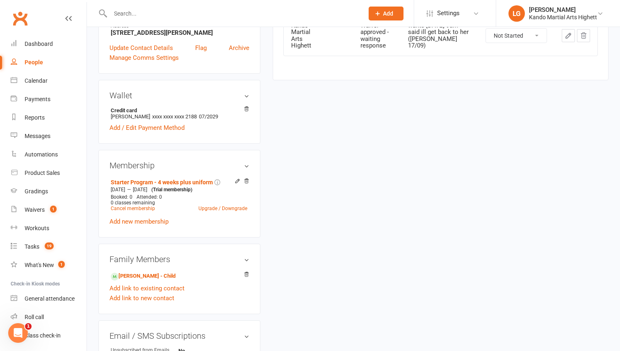
click at [342, 252] on div "upload photo Lisbeth Grosmann Added 15 September, 2025 Not Attending 49 years o…" at bounding box center [353, 158] width 522 height 676
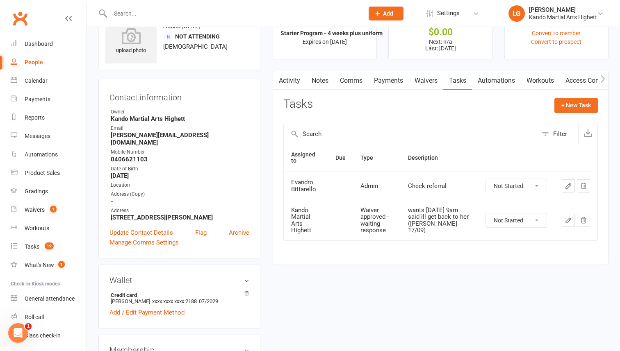
scroll to position [0, 0]
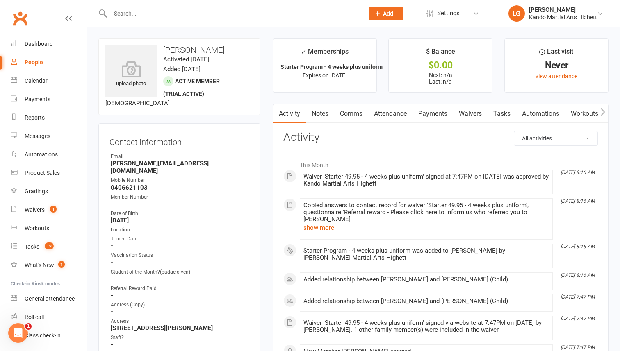
click at [501, 107] on link "Tasks" at bounding box center [501, 114] width 29 height 19
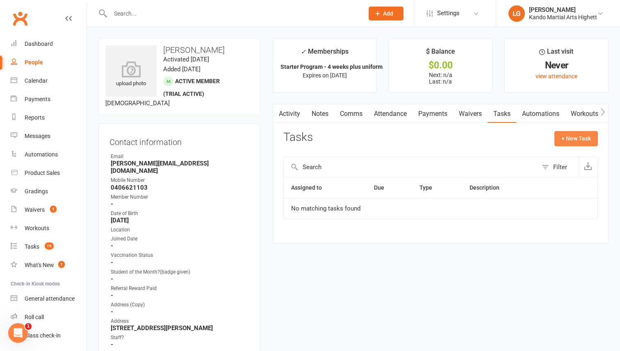
click at [576, 134] on button "+ New Task" at bounding box center [575, 138] width 43 height 15
select select "31657"
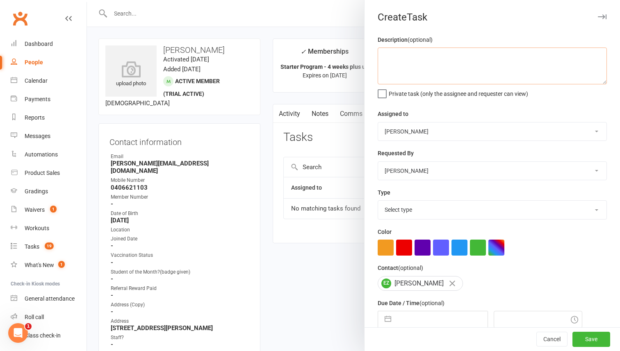
click at [458, 72] on textarea at bounding box center [492, 66] width 229 height 37
type textarea "s"
click at [433, 58] on textarea "S" at bounding box center [492, 66] width 229 height 37
click at [401, 63] on textarea "SUNDAY 9AM" at bounding box center [492, 66] width 229 height 37
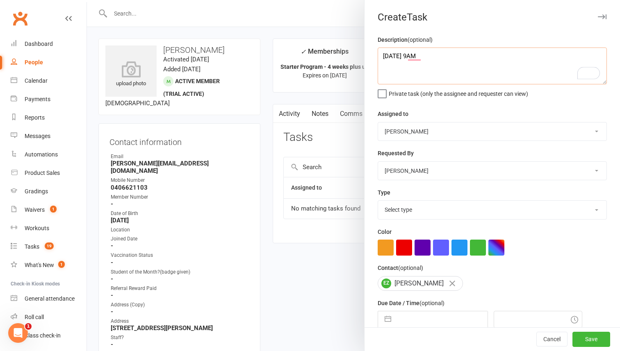
click at [401, 63] on textarea "SUNDAY 9AM" at bounding box center [492, 66] width 229 height 37
click at [491, 62] on textarea "sunday 9am waitliw" at bounding box center [492, 66] width 229 height 37
type textarea "sunday 9am waitlist"
click at [421, 201] on div "Select type Admin Cancellation Class transfer Courtesy call Create welcome card…" at bounding box center [492, 209] width 229 height 19
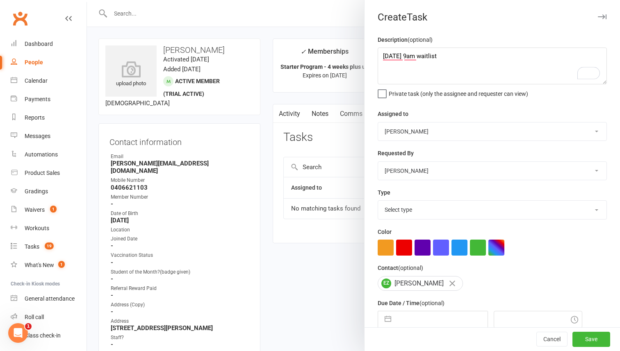
click at [421, 204] on select "Select type Admin Cancellation Class transfer Courtesy call Create welcome card…" at bounding box center [492, 210] width 228 height 18
select select "35659"
click at [378, 202] on select "Select type Admin Cancellation Class transfer Courtesy call Create welcome card…" at bounding box center [492, 210] width 228 height 18
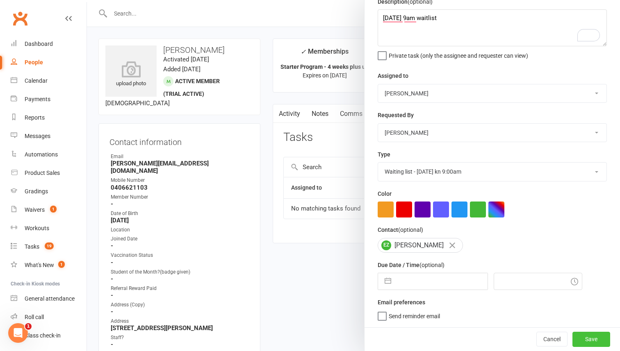
click at [591, 338] on button "Save" at bounding box center [591, 339] width 38 height 15
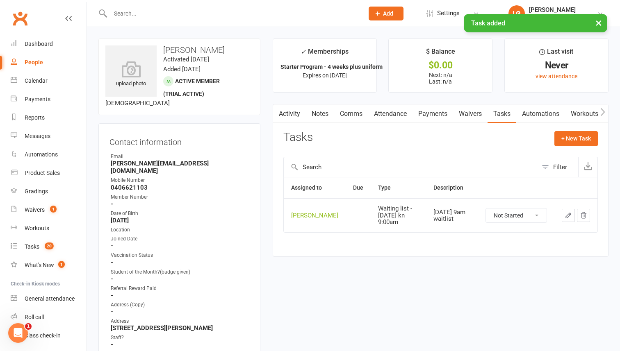
click at [563, 213] on button "button" at bounding box center [568, 215] width 13 height 13
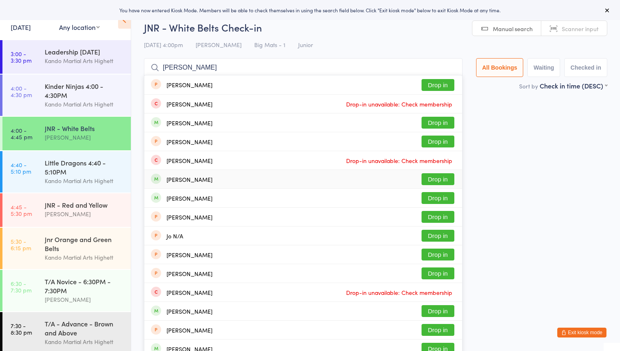
type input "[PERSON_NAME]"
click at [432, 179] on button "Drop in" at bounding box center [437, 179] width 33 height 12
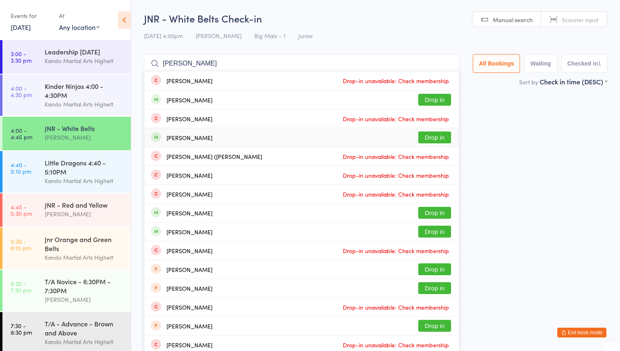
type input "[PERSON_NAME]"
click at [437, 141] on button "Drop in" at bounding box center [434, 138] width 33 height 12
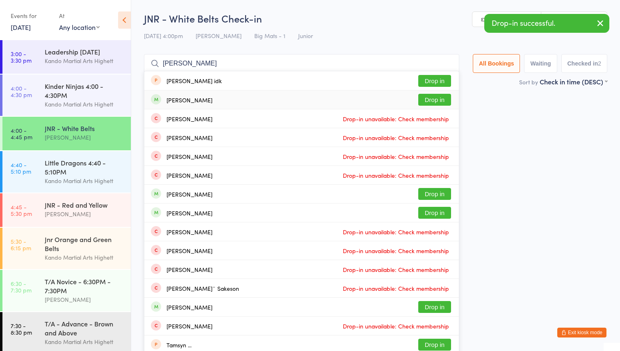
type input "[PERSON_NAME]"
click at [439, 102] on button "Drop in" at bounding box center [434, 100] width 33 height 12
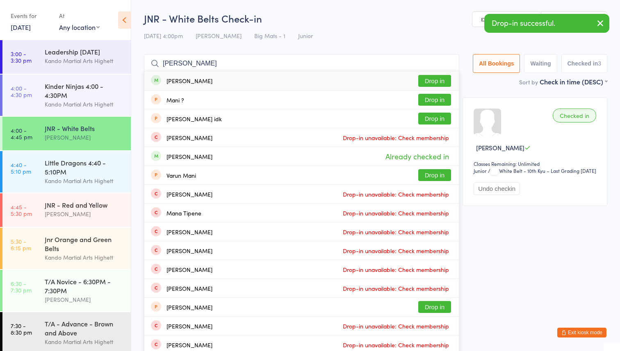
type input "[PERSON_NAME]"
click at [425, 81] on button "Drop in" at bounding box center [434, 81] width 33 height 12
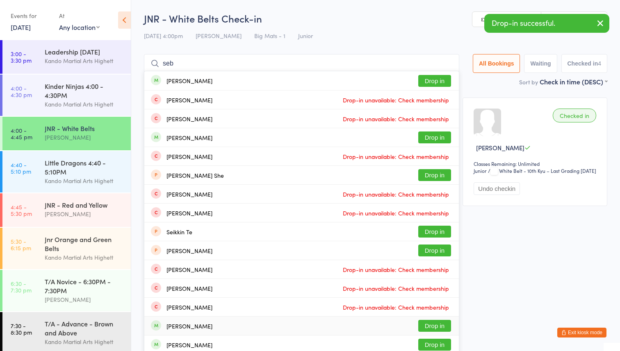
type input "seb"
click at [425, 326] on button "Drop in" at bounding box center [434, 326] width 33 height 12
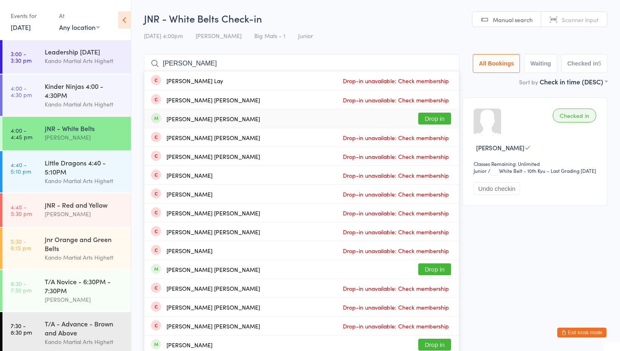
type input "hudson"
click at [439, 120] on button "Drop in" at bounding box center [434, 119] width 33 height 12
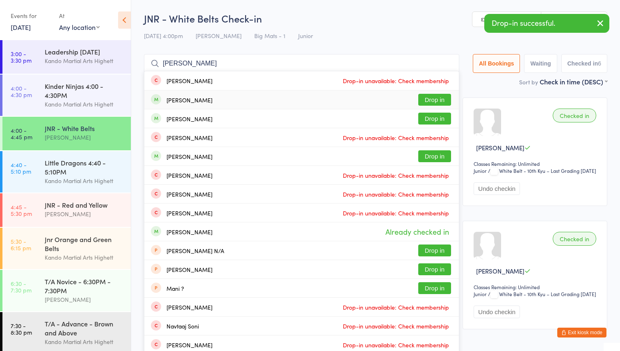
type input "nathani"
click at [422, 100] on button "Drop in" at bounding box center [434, 100] width 33 height 12
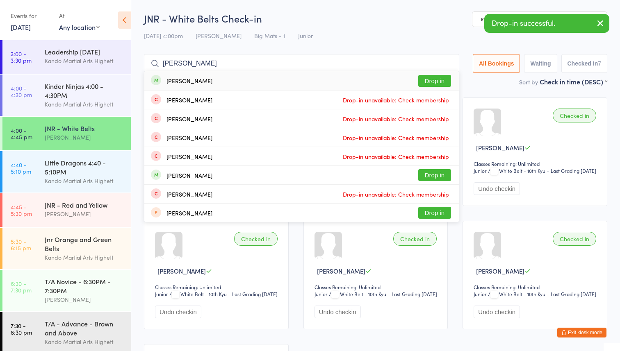
type input "valentina"
click at [426, 80] on button "Drop in" at bounding box center [434, 81] width 33 height 12
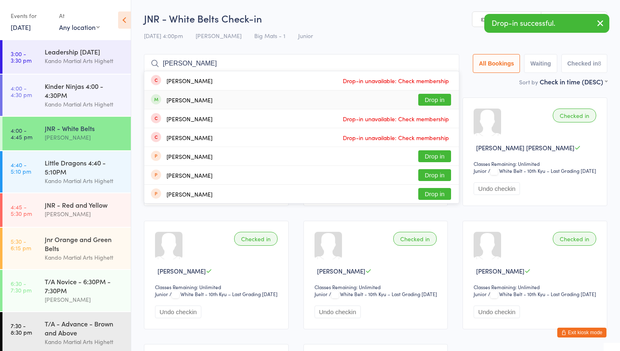
type input "bryant"
click at [425, 101] on button "Drop in" at bounding box center [434, 100] width 33 height 12
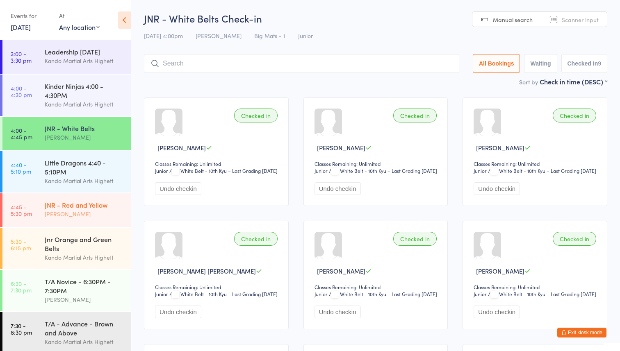
click at [106, 217] on div "[PERSON_NAME]" at bounding box center [84, 213] width 79 height 9
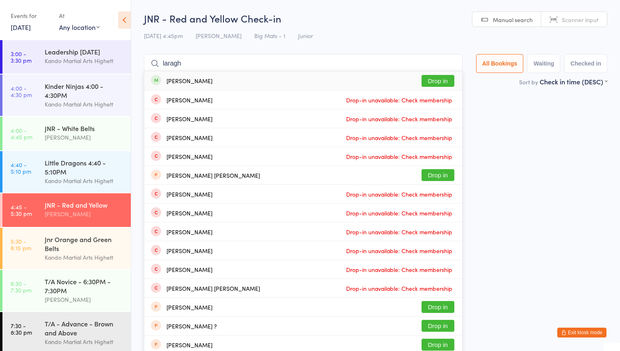
type input "laragh"
click at [433, 81] on button "Drop in" at bounding box center [437, 81] width 33 height 12
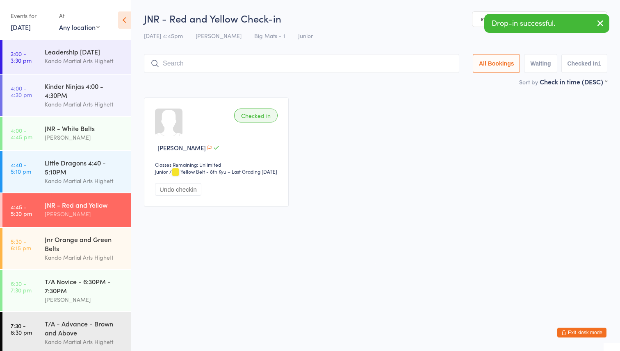
type input "a"
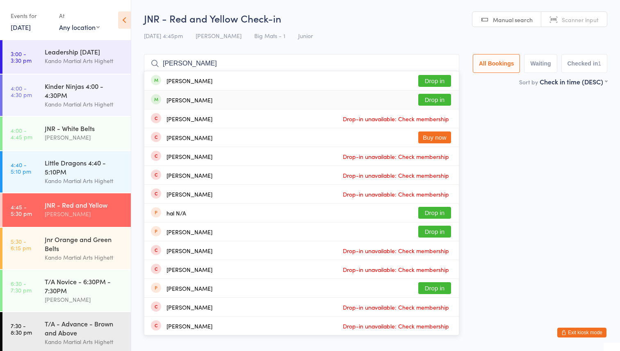
type input "hazel"
click at [440, 99] on button "Drop in" at bounding box center [434, 100] width 33 height 12
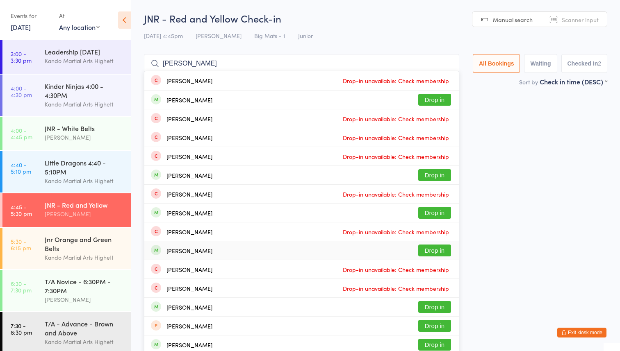
type input "henry"
click at [442, 251] on button "Drop in" at bounding box center [434, 251] width 33 height 12
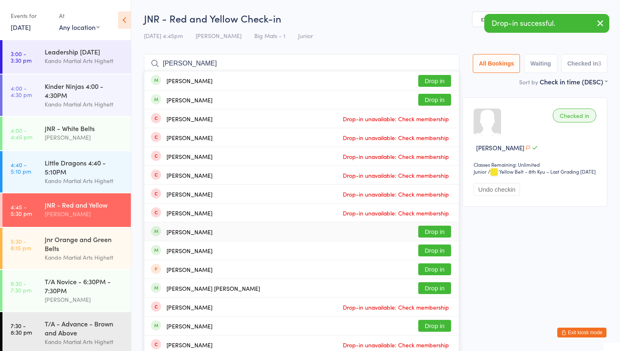
type input "patrick"
click at [438, 230] on button "Drop in" at bounding box center [434, 232] width 33 height 12
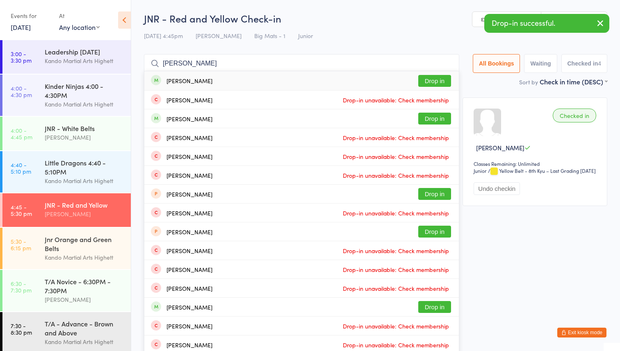
type input "james wats"
click at [441, 80] on button "Drop in" at bounding box center [434, 81] width 33 height 12
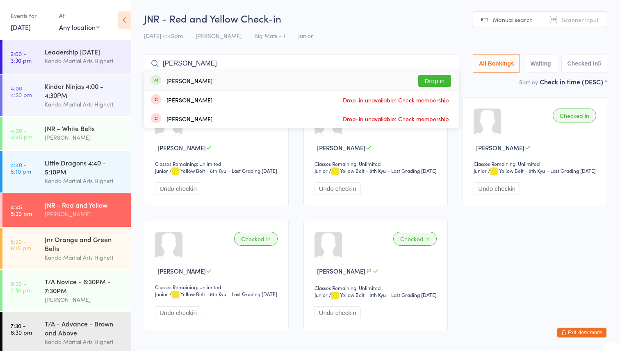
type input "aubrey"
click at [433, 79] on button "Drop in" at bounding box center [434, 81] width 33 height 12
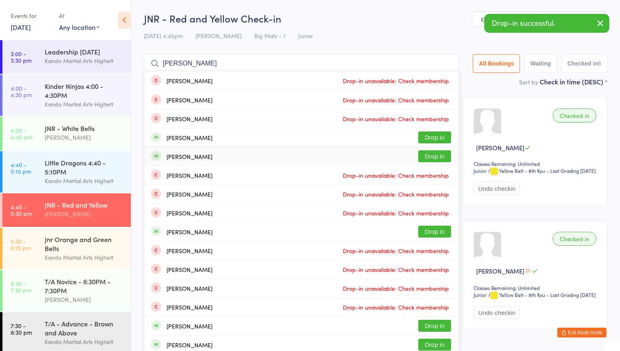
type input "liam"
click at [428, 154] on button "Drop in" at bounding box center [434, 156] width 33 height 12
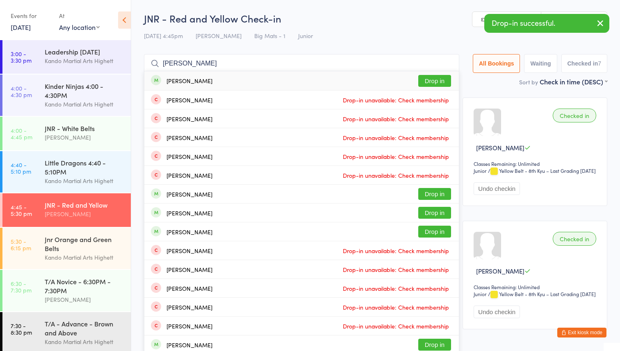
type input "leo yal"
click at [434, 74] on div "Leo Yalda Drop in" at bounding box center [301, 80] width 314 height 19
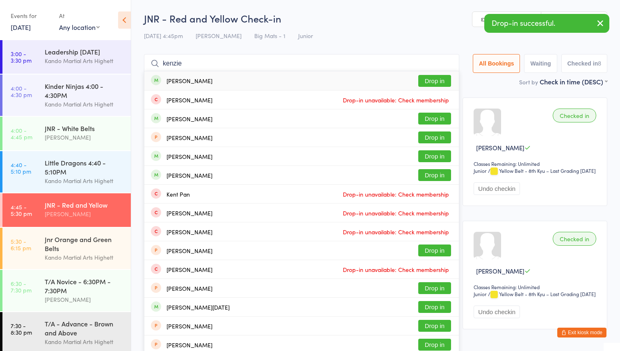
type input "kenzie"
click at [434, 80] on button "Drop in" at bounding box center [434, 81] width 33 height 12
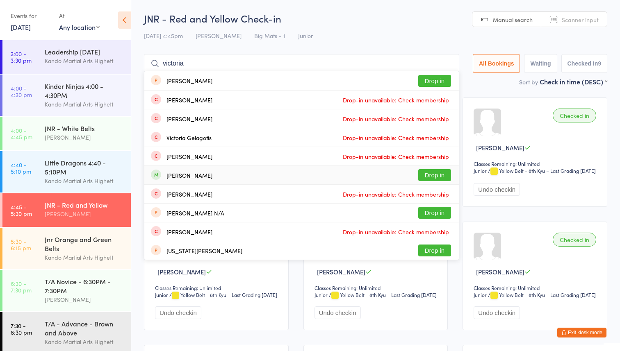
type input "victoria"
click at [435, 173] on button "Drop in" at bounding box center [434, 175] width 33 height 12
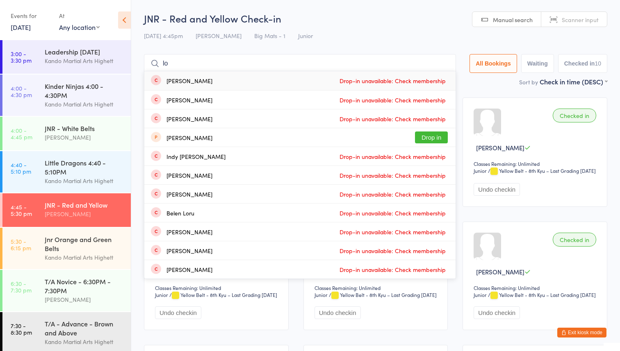
type input "l"
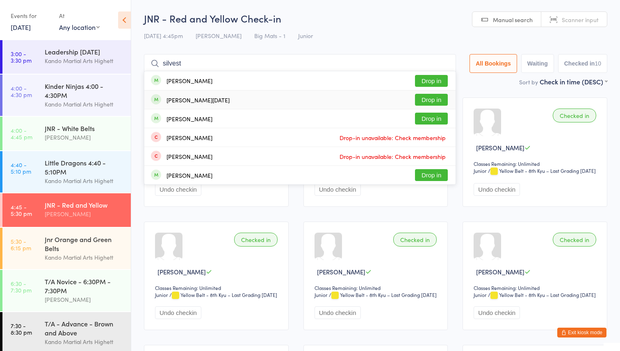
type input "silvest"
click at [422, 100] on button "Drop in" at bounding box center [431, 100] width 33 height 12
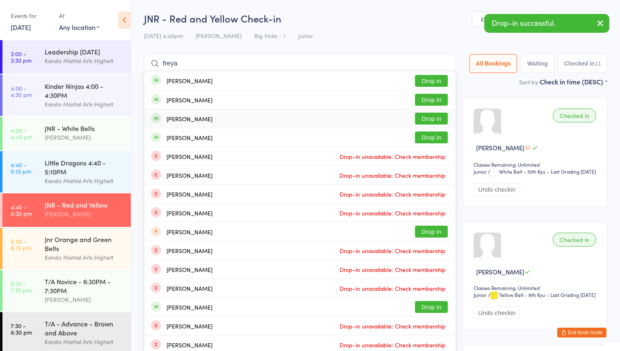
type input "freya"
click at [430, 122] on button "Drop in" at bounding box center [431, 119] width 33 height 12
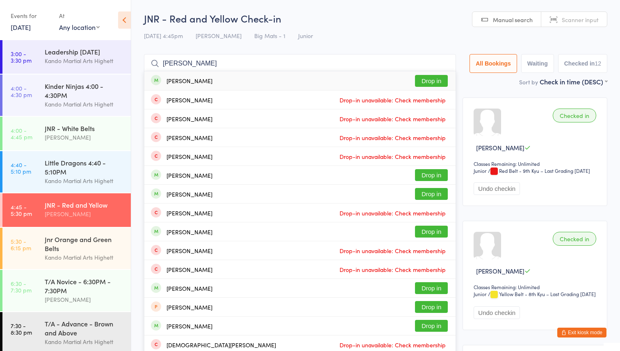
type input "sebastian"
click at [430, 82] on button "Drop in" at bounding box center [431, 81] width 33 height 12
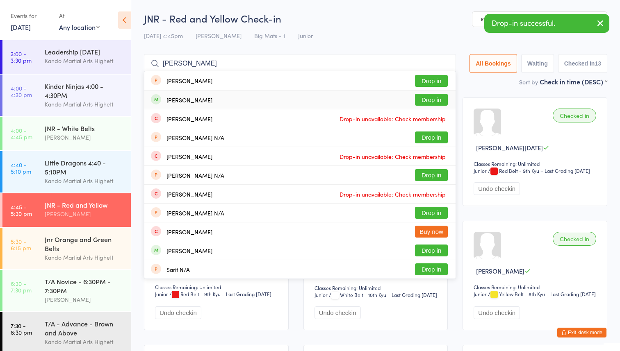
type input "saul"
click at [434, 100] on button "Drop in" at bounding box center [431, 100] width 33 height 12
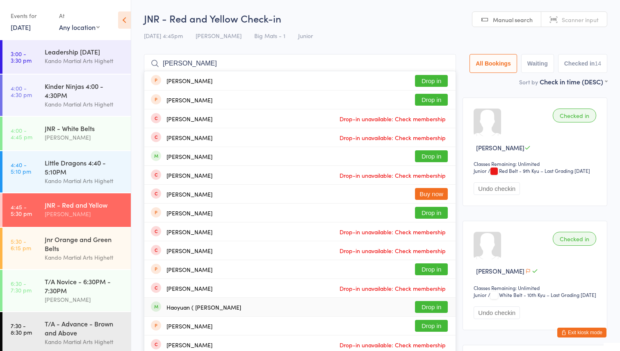
type input "andrew"
click at [425, 305] on button "Drop in" at bounding box center [431, 307] width 33 height 12
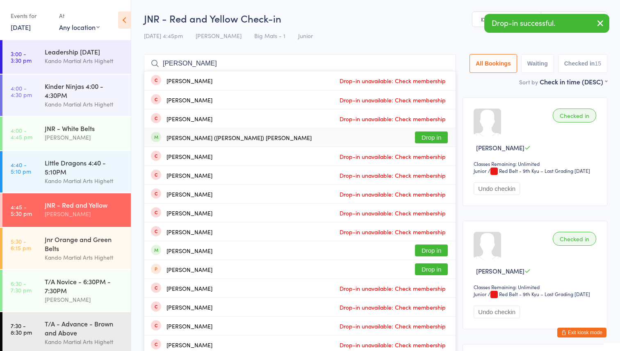
type input "alan"
click at [426, 136] on button "Drop in" at bounding box center [431, 138] width 33 height 12
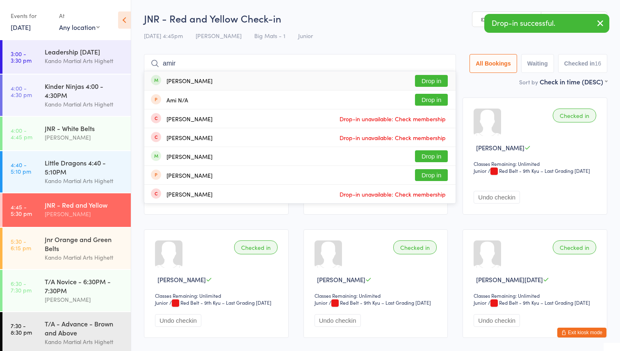
type input "amir"
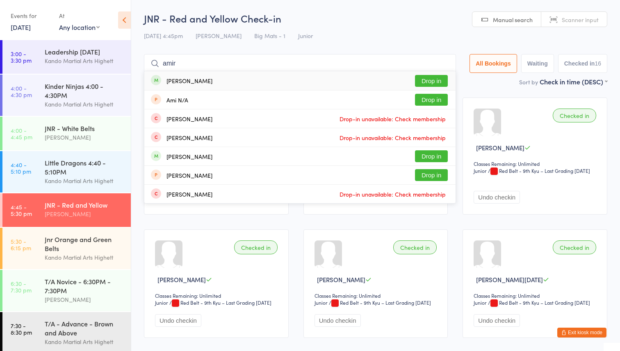
click at [425, 79] on button "Drop in" at bounding box center [431, 81] width 33 height 12
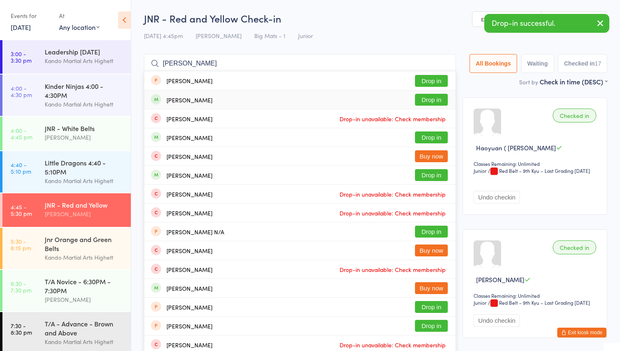
type input "michael"
click at [420, 98] on button "Drop in" at bounding box center [431, 100] width 33 height 12
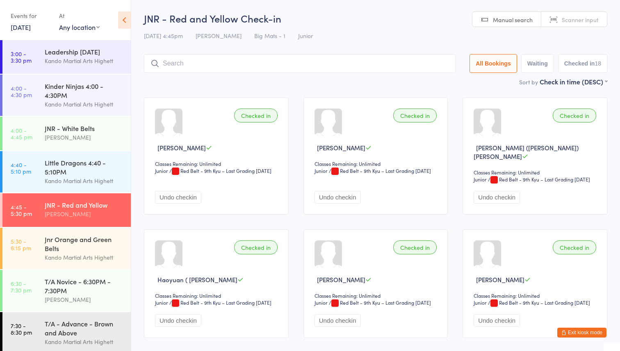
click at [582, 332] on button "Exit kiosk mode" at bounding box center [581, 333] width 49 height 10
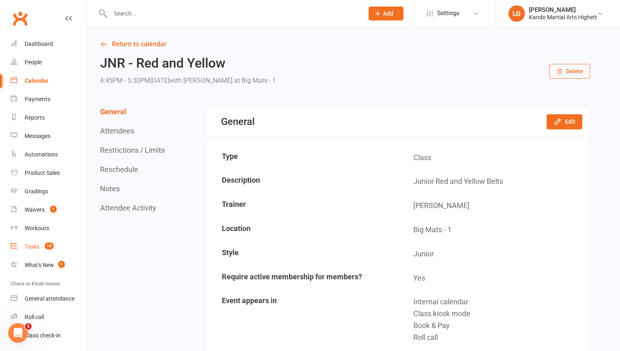
click at [55, 243] on link "Tasks 19" at bounding box center [49, 247] width 76 height 18
select select "incomplete"
select select "-31657"
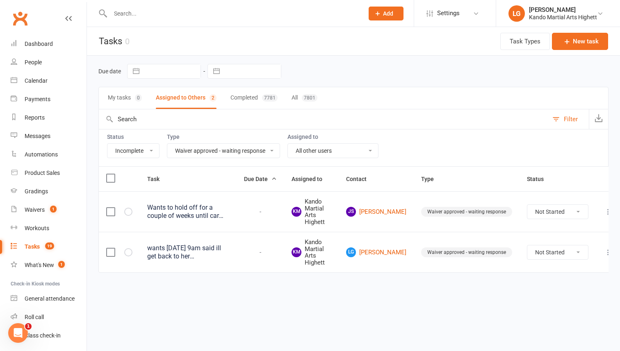
click at [248, 148] on select "All Admin Cancellation Class transfer Courtesy call Create welcome card E-mail …" at bounding box center [223, 151] width 112 height 14
click at [167, 144] on select "All Admin Cancellation Class transfer Courtesy call Create welcome card E-mail …" at bounding box center [223, 151] width 112 height 14
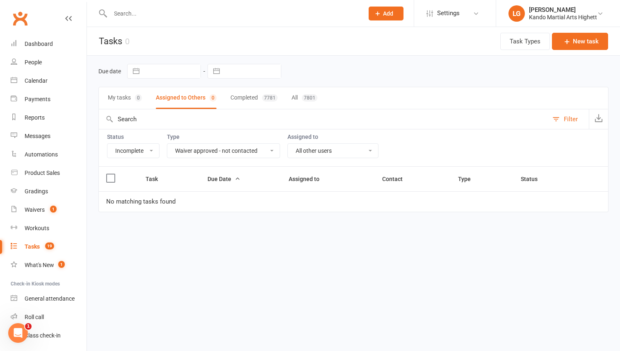
click at [243, 155] on select "All Admin Cancellation Class transfer Courtesy call Create welcome card E-mail …" at bounding box center [223, 151] width 112 height 14
select select "23096"
click at [167, 144] on select "All Admin Cancellation Class transfer Courtesy call Create welcome card E-mail …" at bounding box center [223, 151] width 112 height 14
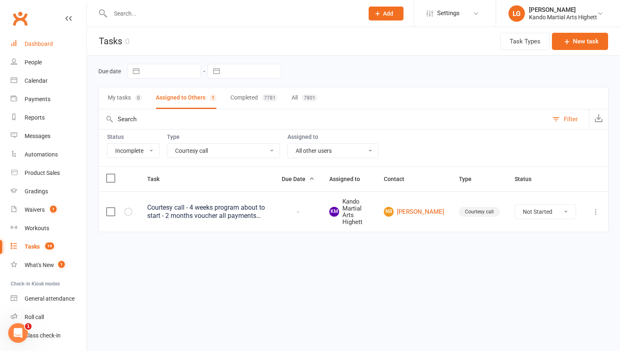
click at [57, 45] on link "Dashboard" at bounding box center [49, 44] width 76 height 18
